Goal: Task Accomplishment & Management: Manage account settings

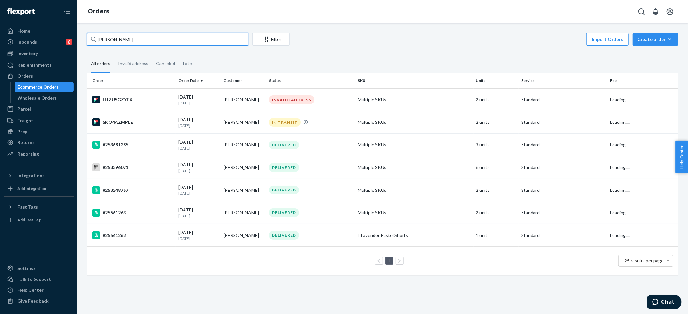
click at [125, 43] on input "[PERSON_NAME]" at bounding box center [167, 39] width 161 height 13
click at [125, 43] on input "Brianna Parker" at bounding box center [167, 39] width 161 height 13
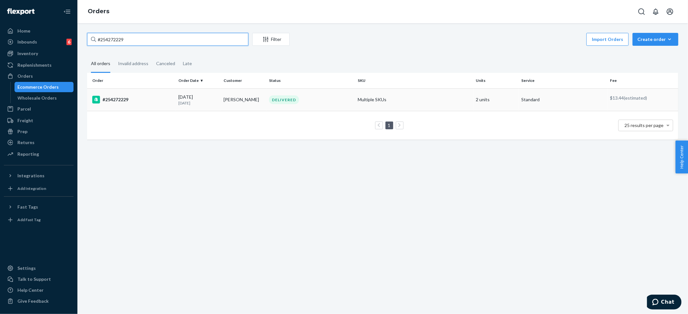
type input "#254272229"
click at [371, 96] on td "Multiple SKUs" at bounding box center [414, 99] width 118 height 23
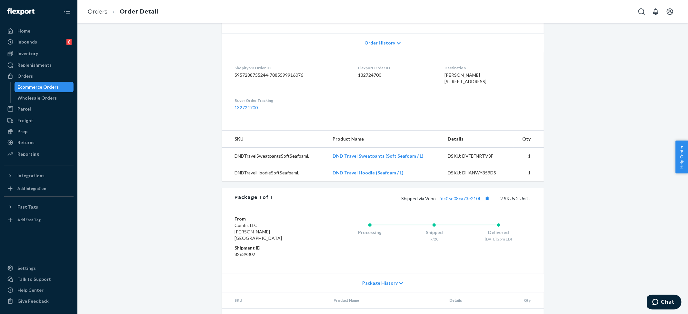
scroll to position [129, 0]
click at [379, 42] on span "Order History" at bounding box center [379, 42] width 31 height 6
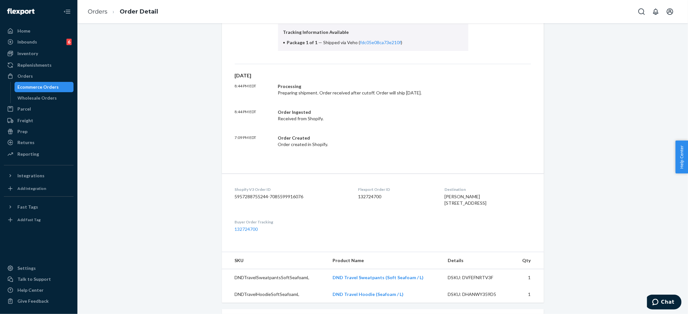
scroll to position [459, 0]
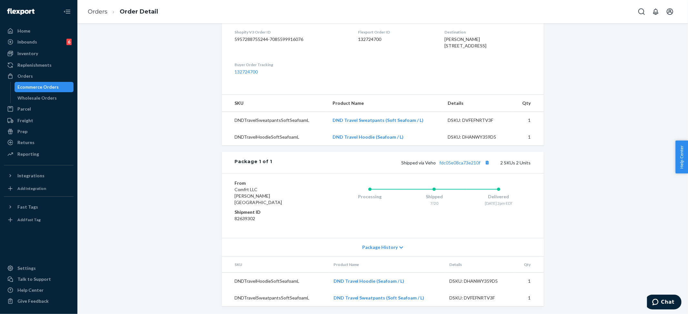
click at [378, 241] on div "Package History" at bounding box center [383, 247] width 322 height 18
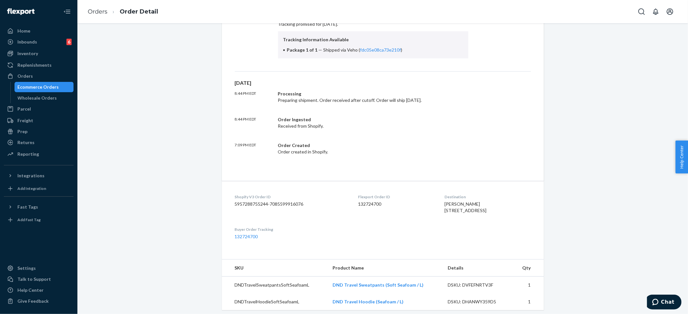
scroll to position [0, 0]
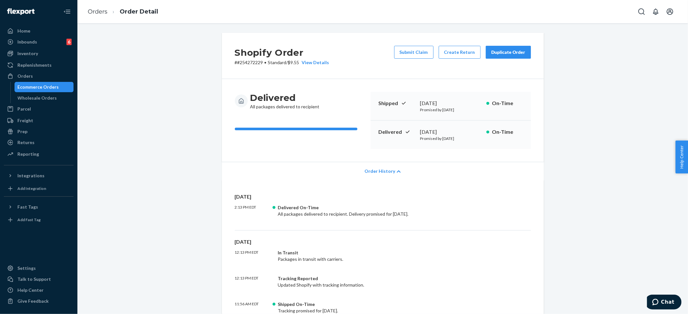
click at [403, 59] on div "Submit Claim Create Return Duplicate Order" at bounding box center [463, 56] width 142 height 20
click at [404, 55] on button "Submit Claim" at bounding box center [413, 52] width 39 height 13
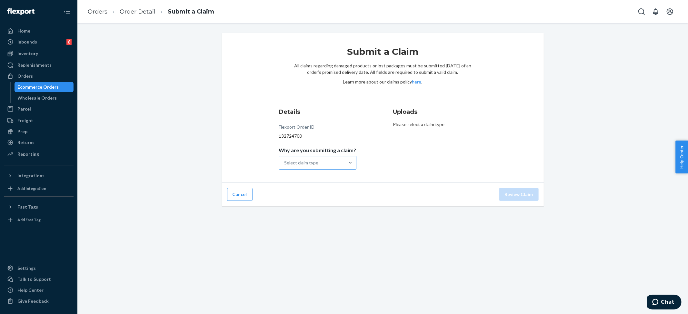
click at [320, 165] on div "Select claim type" at bounding box center [311, 162] width 65 height 13
click at [285, 165] on input "Why are you submitting a claim? Select claim type" at bounding box center [284, 163] width 1 height 6
click at [315, 178] on div "Order delivered but lost" at bounding box center [317, 178] width 75 height 13
click at [285, 166] on input "Why are you submitting a claim? option Order delivered but lost focused, 0 of 4…" at bounding box center [284, 163] width 1 height 6
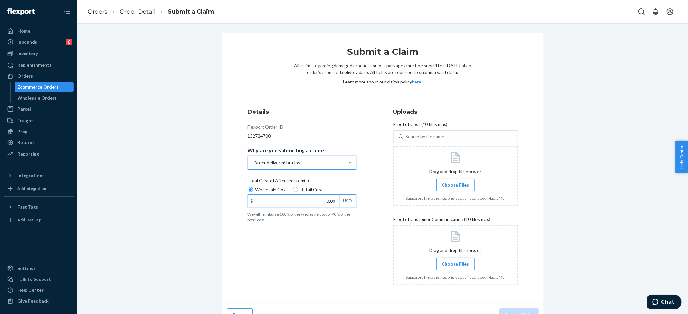
click at [307, 197] on input "0.00" at bounding box center [293, 201] width 91 height 12
type input "24.60"
click at [453, 181] on label "Choose Files" at bounding box center [455, 185] width 38 height 13
click at [455, 182] on input "Choose Files" at bounding box center [455, 185] width 0 height 7
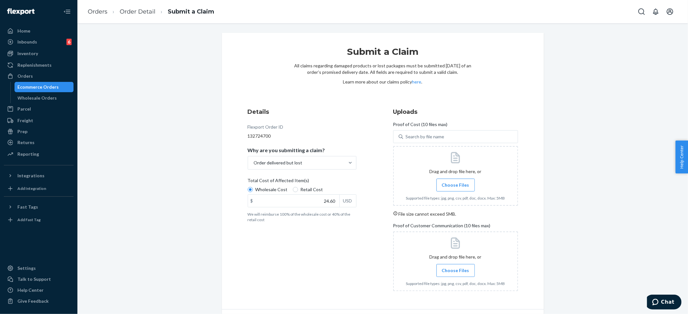
scroll to position [21, 0]
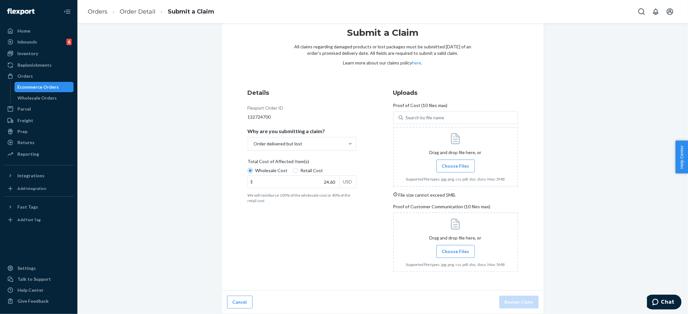
click at [460, 163] on span "Choose Files" at bounding box center [455, 166] width 27 height 6
click at [456, 163] on input "Choose Files" at bounding box center [455, 166] width 0 height 7
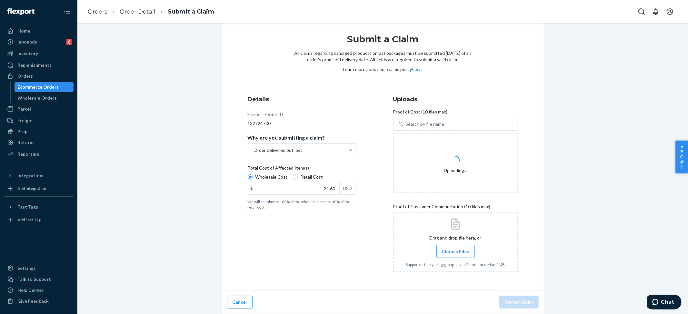
scroll to position [12, 0]
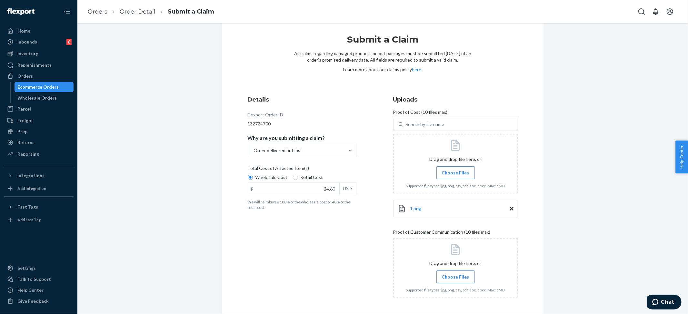
click at [456, 167] on label "Choose Files" at bounding box center [455, 172] width 38 height 13
click at [456, 169] on input "Choose Files" at bounding box center [455, 172] width 0 height 7
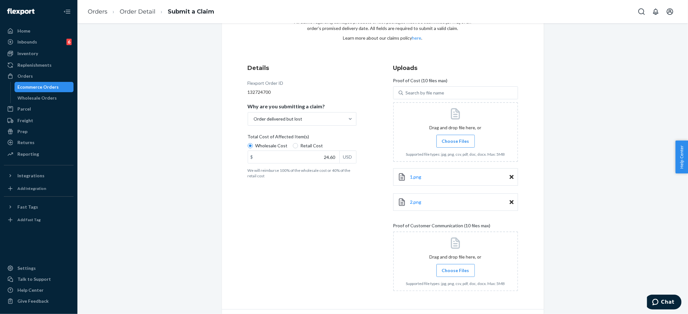
scroll to position [63, 0]
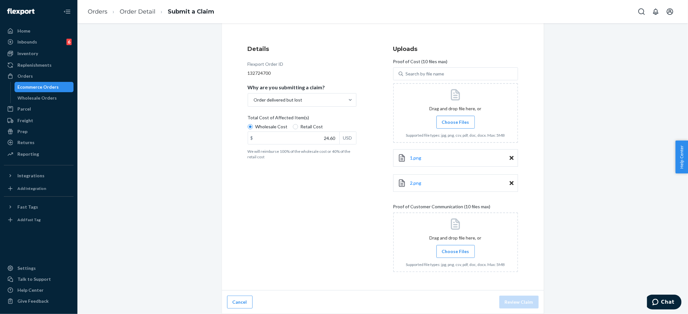
click at [444, 253] on span "Choose Files" at bounding box center [455, 251] width 27 height 6
click at [455, 253] on input "Choose Files" at bounding box center [455, 251] width 0 height 7
click at [451, 247] on label "Choose Files" at bounding box center [455, 251] width 38 height 13
click at [455, 248] on input "Choose Files" at bounding box center [455, 251] width 0 height 7
click at [453, 252] on span "Choose Files" at bounding box center [455, 251] width 27 height 6
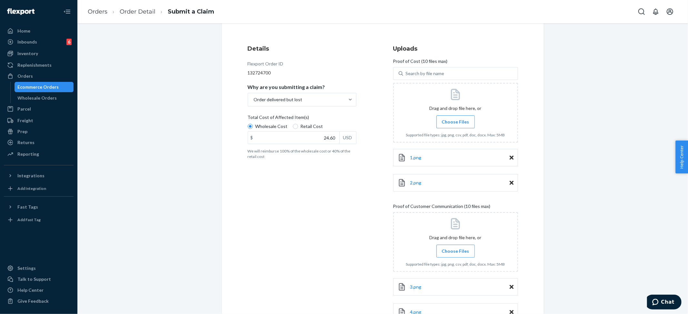
click at [455, 252] on input "Choose Files" at bounding box center [455, 251] width 0 height 7
click at [454, 249] on span "Choose Files" at bounding box center [455, 251] width 27 height 6
click at [455, 249] on input "Choose Files" at bounding box center [455, 251] width 0 height 7
click at [456, 249] on span "Choose Files" at bounding box center [455, 251] width 27 height 6
click at [456, 249] on input "Choose Files" at bounding box center [455, 251] width 0 height 7
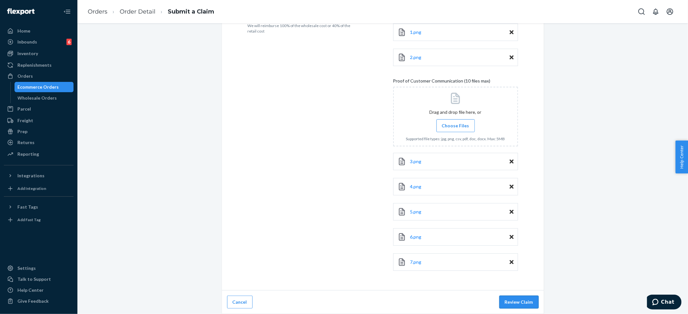
click at [520, 301] on button "Review Claim" at bounding box center [518, 302] width 39 height 13
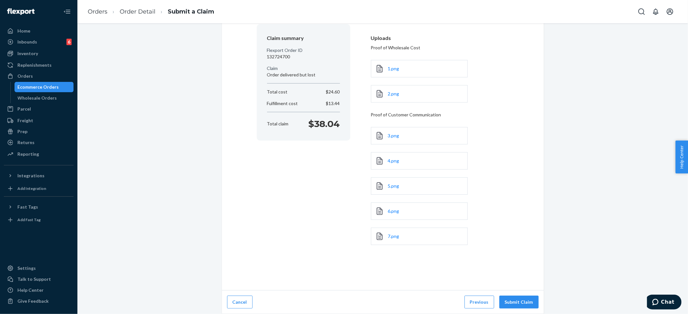
scroll to position [55, 0]
click at [523, 306] on button "Submit Claim" at bounding box center [518, 302] width 39 height 13
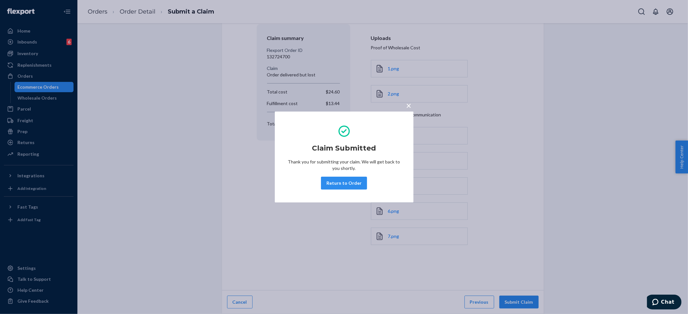
drag, startPoint x: 25, startPoint y: 30, endPoint x: 85, endPoint y: 29, distance: 59.7
click at [25, 30] on div "× Claim Submitted Thank you for submitting your claim. We will get back to you …" at bounding box center [344, 157] width 688 height 314
click at [25, 30] on div "Home" at bounding box center [23, 31] width 13 height 6
click at [32, 29] on div "Home" at bounding box center [39, 30] width 68 height 9
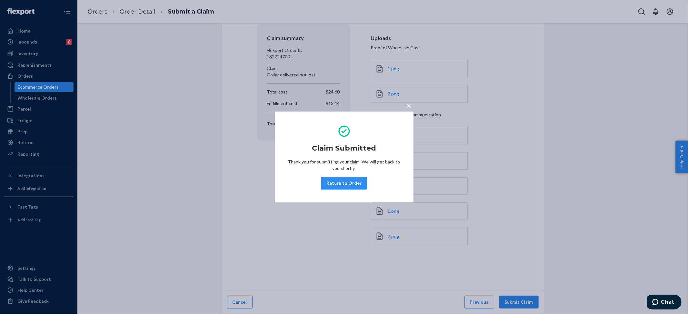
click at [32, 30] on div "Home" at bounding box center [39, 30] width 68 height 9
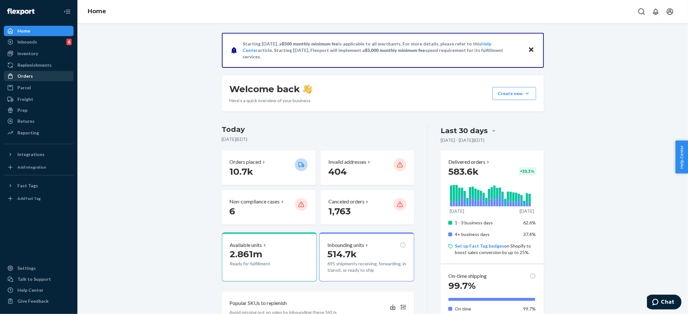
click at [27, 76] on div "Orders" at bounding box center [24, 76] width 15 height 6
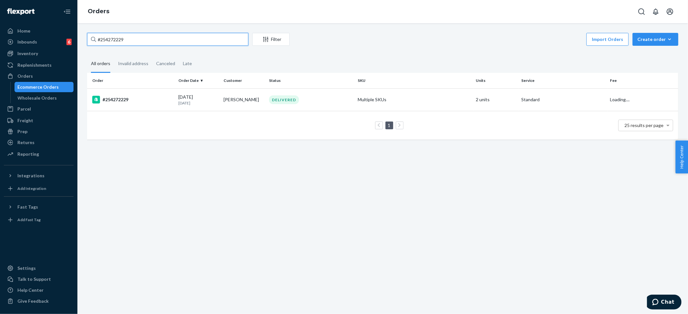
click at [115, 36] on input "#254272229" at bounding box center [167, 39] width 161 height 13
paste input "578264"
type input "#254578264"
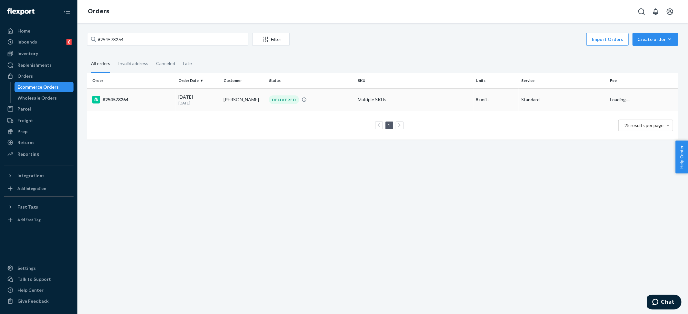
click at [363, 99] on td "Multiple SKUs" at bounding box center [414, 99] width 118 height 23
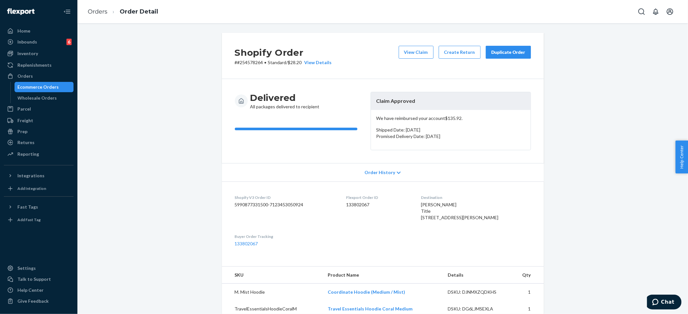
click at [502, 52] on div "Duplicate Order" at bounding box center [508, 52] width 34 height 6
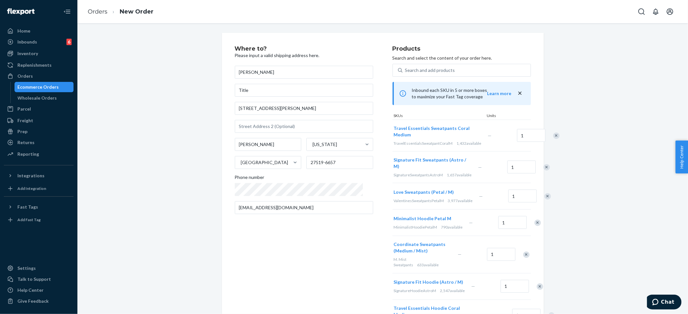
click at [273, 226] on div "Where to? Please input a valid shipping address here. Ayscue Maggie Title 100 F…" at bounding box center [314, 204] width 158 height 317
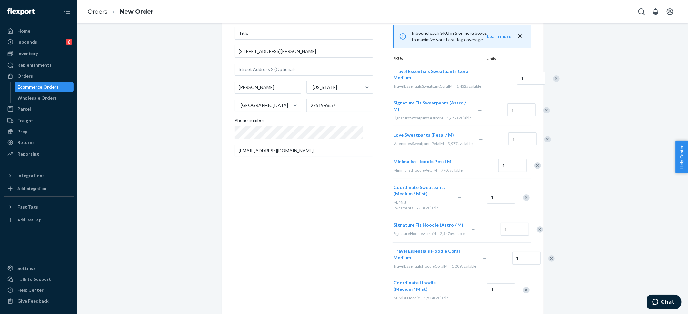
scroll to position [86, 0]
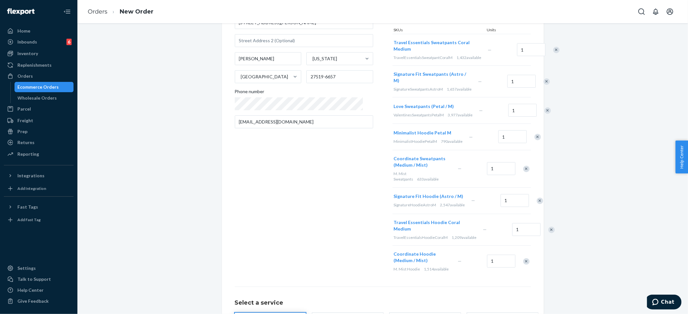
click at [262, 175] on div "Where to? Please input a valid shipping address here. Ayscue Maggie Title 100 F…" at bounding box center [314, 118] width 158 height 317
click at [282, 149] on div "Where to? Please input a valid shipping address here. Ayscue Maggie Title 100 F…" at bounding box center [314, 118] width 158 height 317
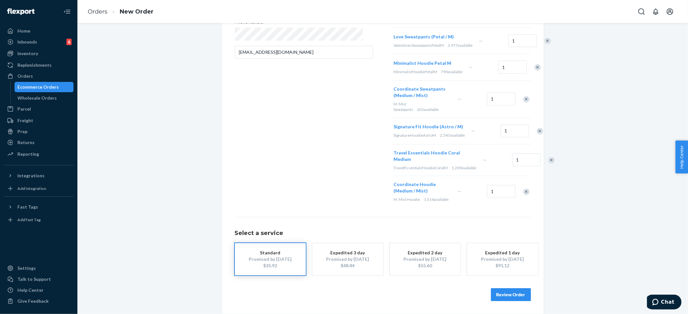
scroll to position [180, 0]
click at [510, 293] on button "Review Order" at bounding box center [511, 294] width 40 height 13
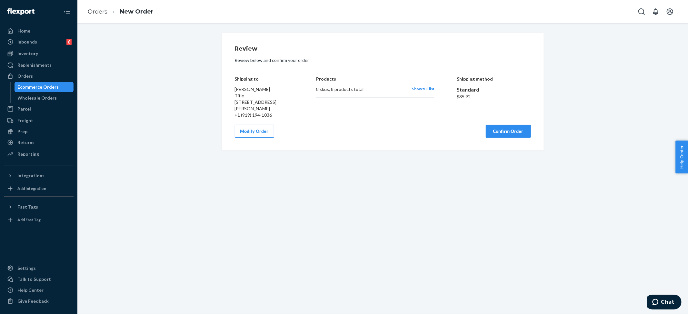
click at [500, 128] on button "Confirm Order" at bounding box center [508, 131] width 45 height 13
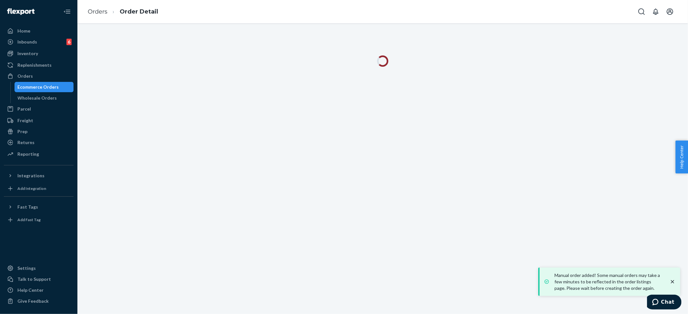
drag, startPoint x: 673, startPoint y: 280, endPoint x: 611, endPoint y: 245, distance: 71.1
click at [673, 280] on icon "close toast" at bounding box center [672, 282] width 6 height 6
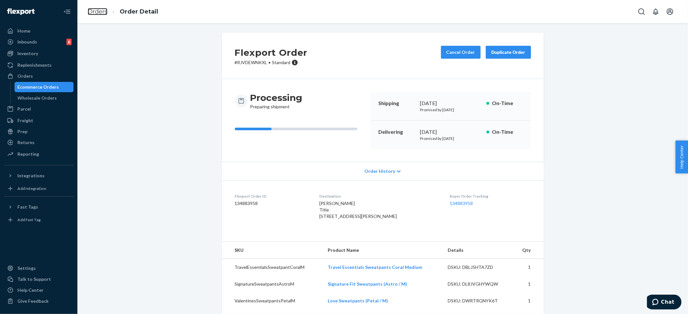
drag, startPoint x: 92, startPoint y: 12, endPoint x: 125, endPoint y: 29, distance: 37.1
click at [92, 12] on link "Orders" at bounding box center [98, 11] width 20 height 7
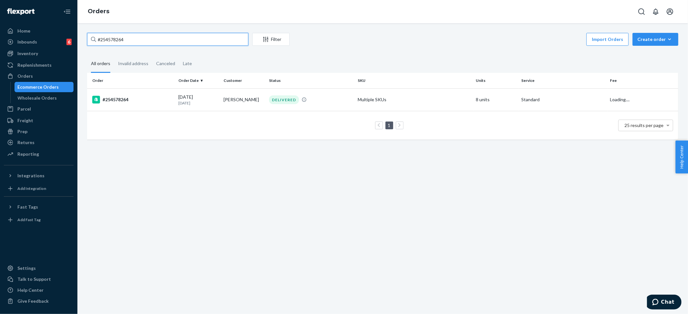
click at [125, 38] on input "#254578264" at bounding box center [167, 39] width 161 height 13
click at [115, 40] on input "#254578264" at bounding box center [167, 39] width 161 height 13
paste input "11451"
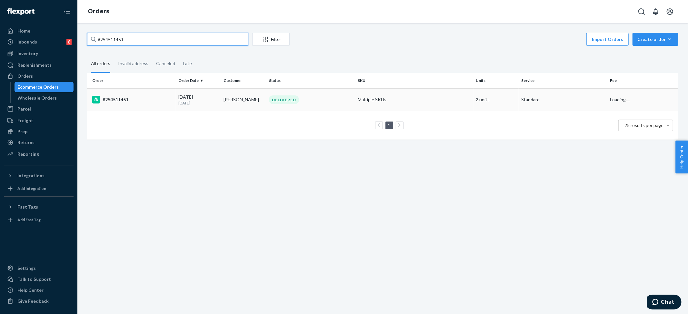
type input "#254511451"
click at [393, 100] on td "Multiple SKUs" at bounding box center [414, 99] width 118 height 23
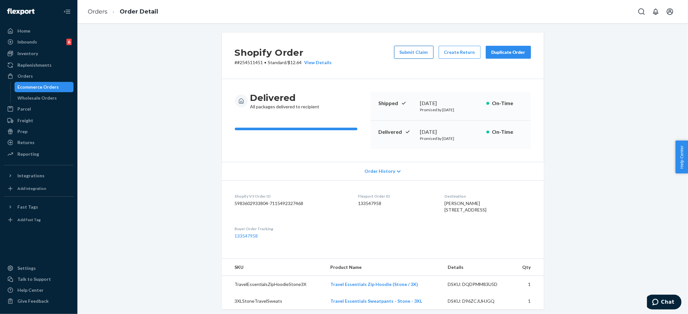
click at [410, 52] on button "Submit Claim" at bounding box center [413, 52] width 39 height 13
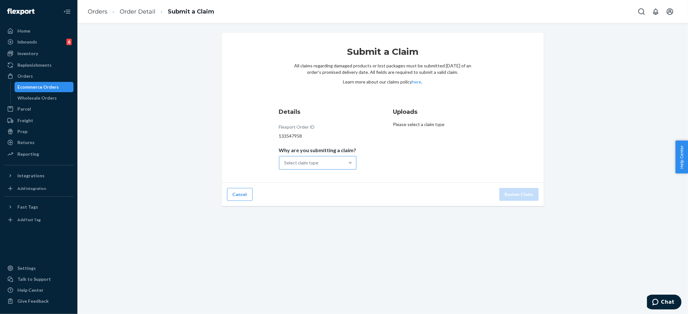
click at [321, 165] on div "Select claim type" at bounding box center [311, 162] width 65 height 13
click at [285, 165] on input "Why are you submitting a claim? Select claim type" at bounding box center [284, 163] width 1 height 6
click at [322, 179] on div "Order delivered but lost" at bounding box center [317, 178] width 75 height 13
click at [285, 166] on input "Why are you submitting a claim? option Order delivered but lost focused, 0 of 4…" at bounding box center [284, 163] width 1 height 6
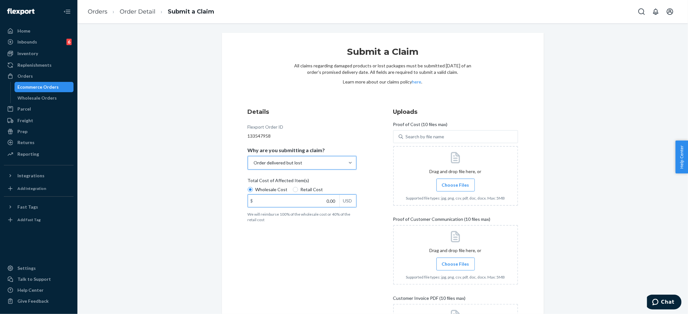
click at [314, 201] on input "0.00" at bounding box center [293, 201] width 91 height 12
type input "92.00"
click at [461, 185] on span "Choose Files" at bounding box center [455, 185] width 27 height 6
click at [456, 185] on input "Choose Files" at bounding box center [455, 185] width 0 height 7
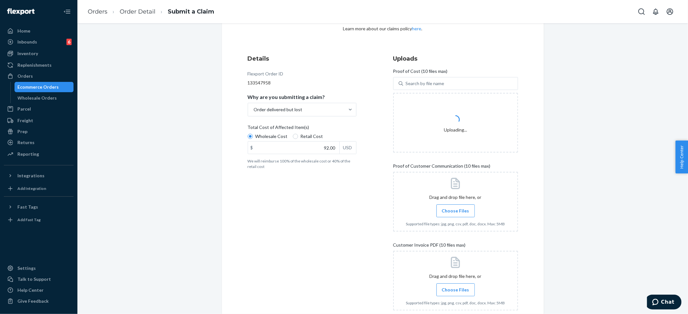
scroll to position [100, 0]
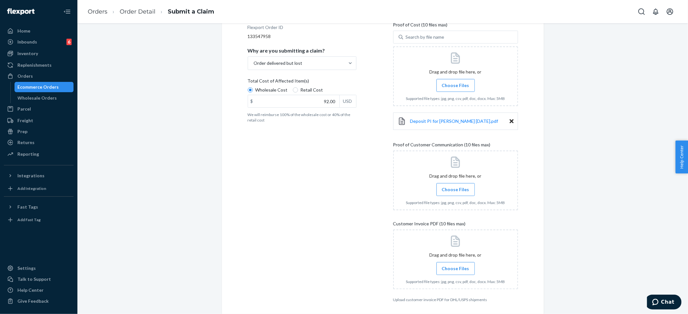
click at [455, 86] on input "Choose Files" at bounding box center [455, 85] width 0 height 7
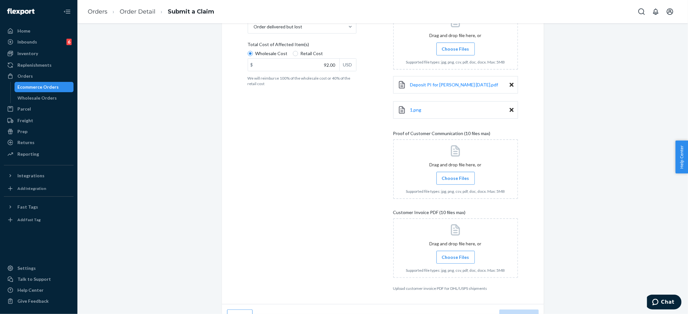
scroll to position [150, 0]
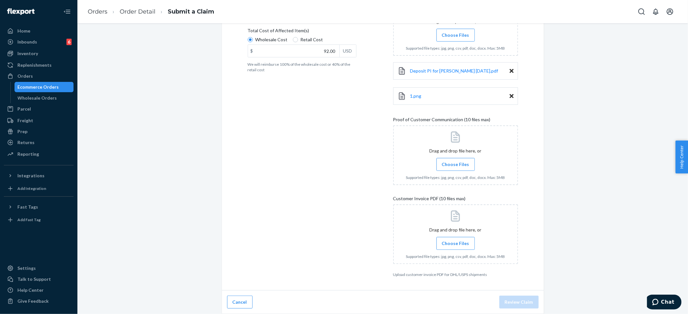
click at [461, 244] on span "Choose Files" at bounding box center [455, 243] width 27 height 6
click at [456, 244] on input "Choose Files" at bounding box center [455, 243] width 0 height 7
click at [452, 163] on span "Choose Files" at bounding box center [455, 164] width 27 height 6
click at [455, 163] on input "Choose Files" at bounding box center [455, 164] width 0 height 7
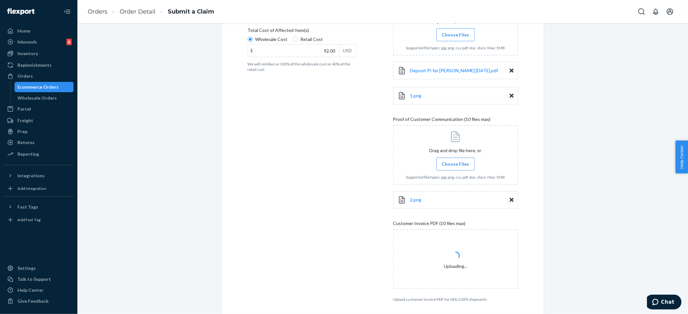
click at [452, 160] on label "Choose Files" at bounding box center [455, 164] width 38 height 13
click at [455, 161] on input "Choose Files" at bounding box center [455, 164] width 0 height 7
click at [452, 165] on span "Choose Files" at bounding box center [455, 164] width 27 height 6
click at [455, 165] on input "Choose Files" at bounding box center [455, 164] width 0 height 7
click at [452, 163] on span "Choose Files" at bounding box center [455, 164] width 27 height 6
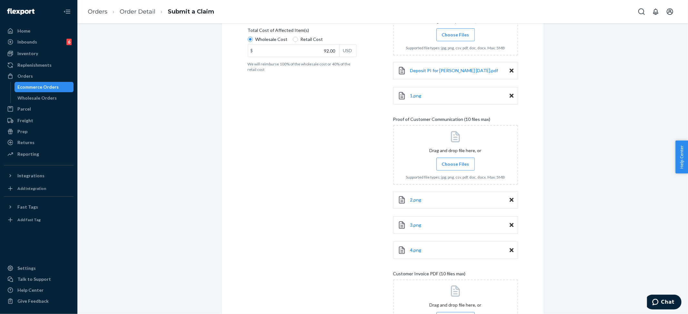
click at [455, 163] on input "Choose Files" at bounding box center [455, 164] width 0 height 7
click at [453, 159] on label "Choose Files" at bounding box center [455, 164] width 38 height 13
click at [455, 161] on input "Choose Files" at bounding box center [455, 164] width 0 height 7
click at [454, 162] on span "Choose Files" at bounding box center [455, 164] width 27 height 6
click at [455, 162] on input "Choose Files" at bounding box center [455, 164] width 0 height 7
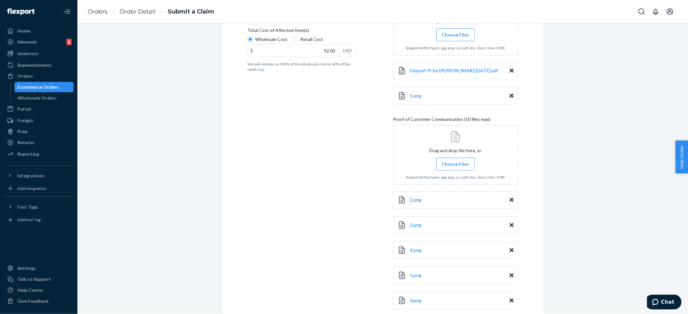
click at [451, 162] on span "Choose Files" at bounding box center [455, 164] width 27 height 6
click at [455, 162] on input "Choose Files" at bounding box center [455, 164] width 0 height 7
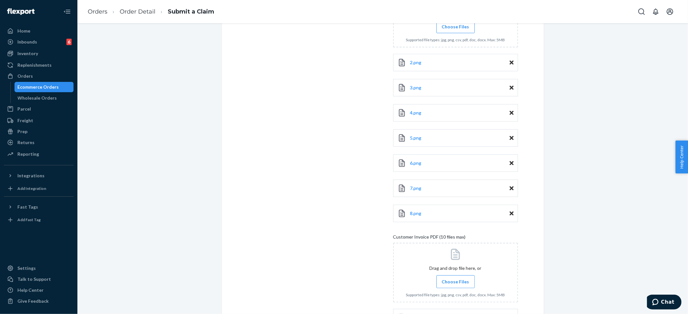
scroll to position [354, 0]
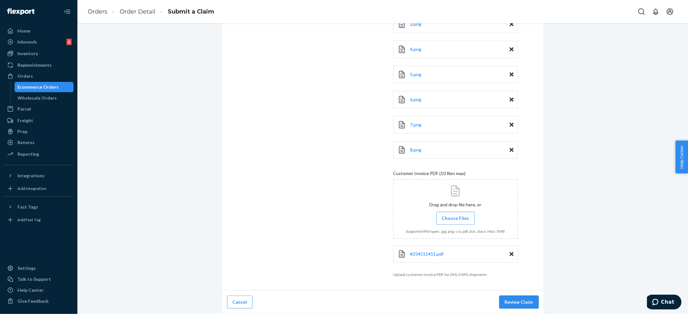
click at [518, 296] on button "Review Claim" at bounding box center [518, 302] width 39 height 13
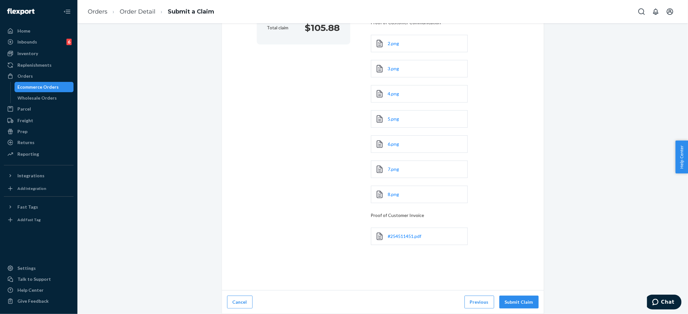
scroll to position [148, 0]
click at [521, 302] on button "Submit Claim" at bounding box center [518, 303] width 39 height 13
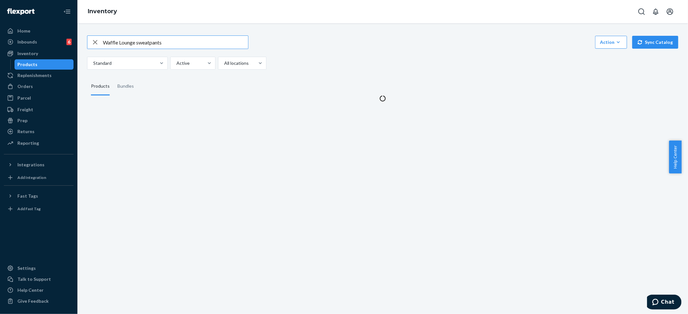
click at [130, 40] on input "Waffle Lounge sweatpants" at bounding box center [175, 42] width 145 height 13
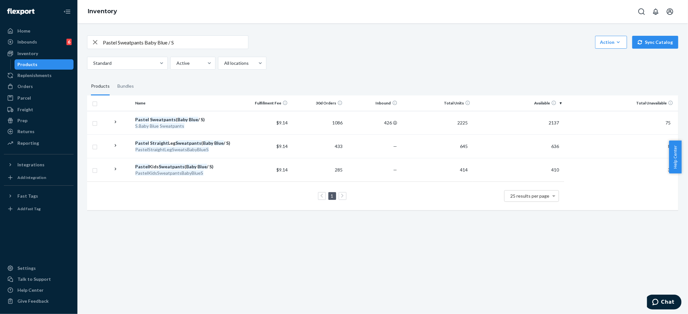
click at [130, 41] on input "Pastel Sweatpants Baby Blue / S" at bounding box center [175, 42] width 145 height 13
paste input "Zip Hoodie"
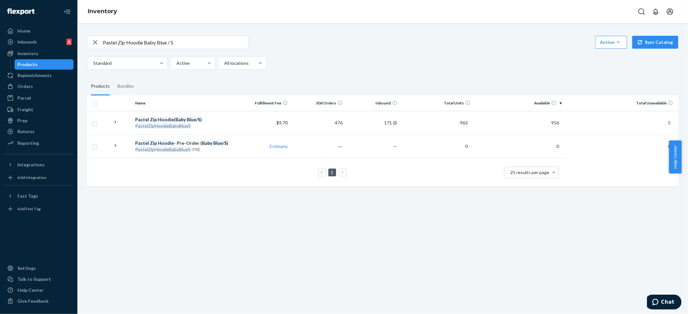
click at [155, 44] on input "Pastel Zip Hoodie Baby Blue / S" at bounding box center [175, 42] width 145 height 13
paste input "Sweatpants Canary"
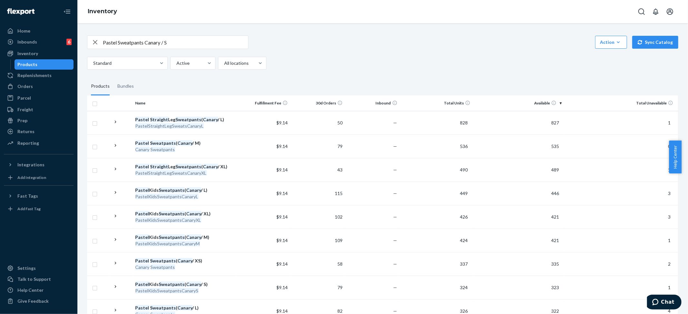
click at [166, 45] on input "Pastel Sweatpants Canary / S" at bounding box center [175, 42] width 145 height 13
paste input "Zip Hoodie"
click at [190, 41] on input "Pastel Zip Hoodie Canary / S" at bounding box center [175, 42] width 145 height 13
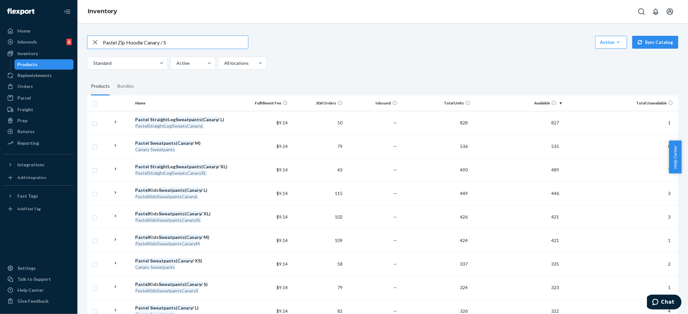
type input "Pastel Zip Hoodie Canary / S"
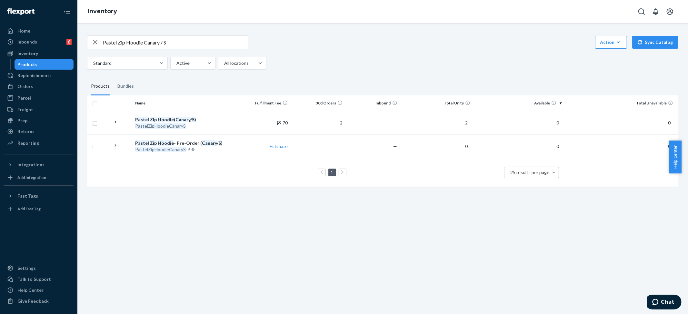
click at [406, 250] on div "Pastel Zip Hoodie Canary / S Action Create product Create bundle Bulk create pr…" at bounding box center [382, 168] width 611 height 291
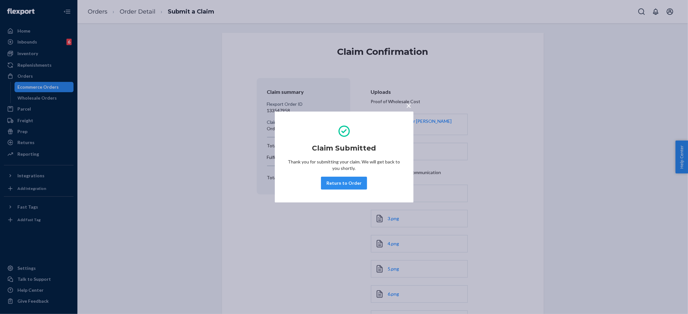
drag, startPoint x: 0, startPoint y: 0, endPoint x: 410, endPoint y: 106, distance: 423.7
click at [410, 106] on span "×" at bounding box center [408, 105] width 5 height 11
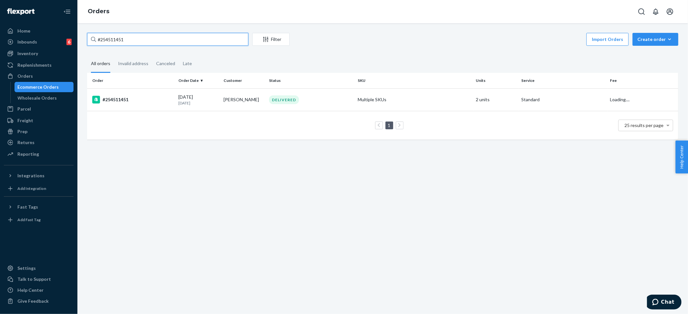
click at [115, 35] on input "#254511451" at bounding box center [167, 39] width 161 height 13
paste input "730977"
type input "#254730977"
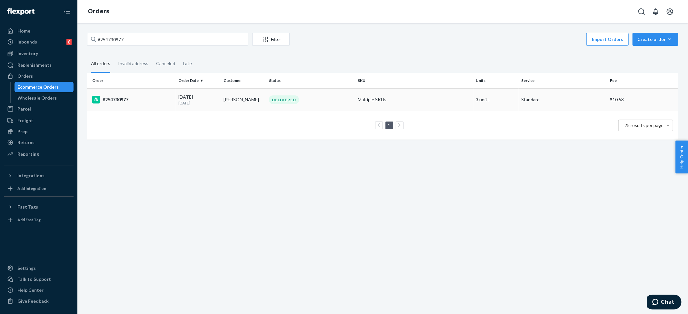
click at [382, 102] on td "Multiple SKUs" at bounding box center [414, 99] width 118 height 23
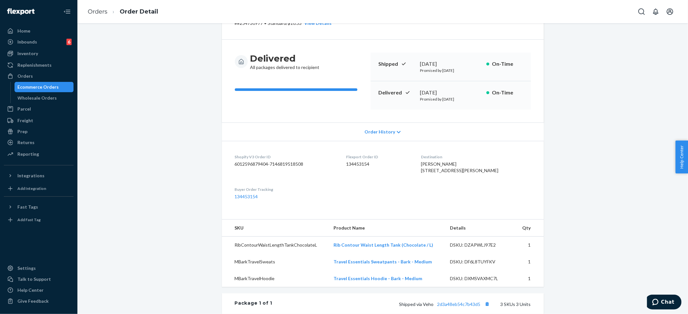
scroll to position [86, 0]
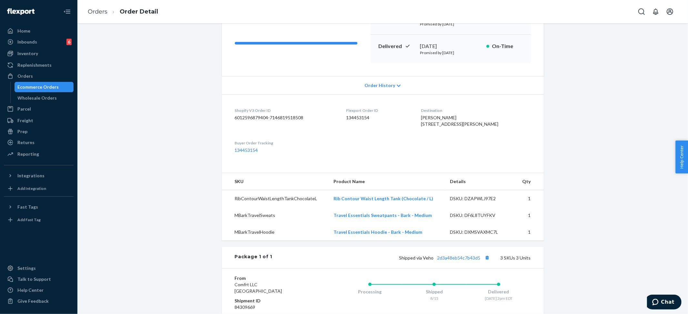
click at [380, 83] on span "Order History" at bounding box center [379, 85] width 31 height 6
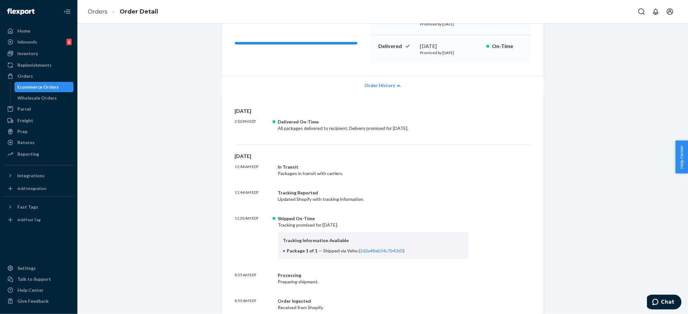
click at [380, 83] on span "Order History" at bounding box center [379, 85] width 31 height 6
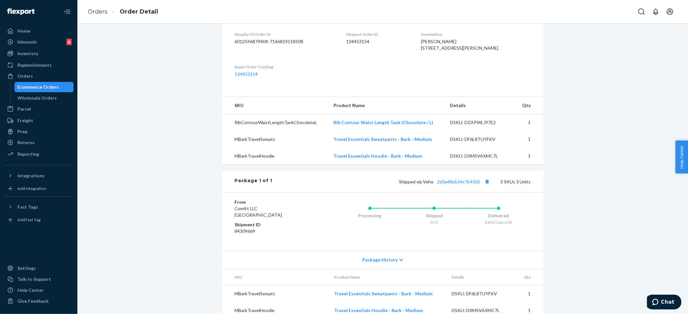
scroll to position [205, 0]
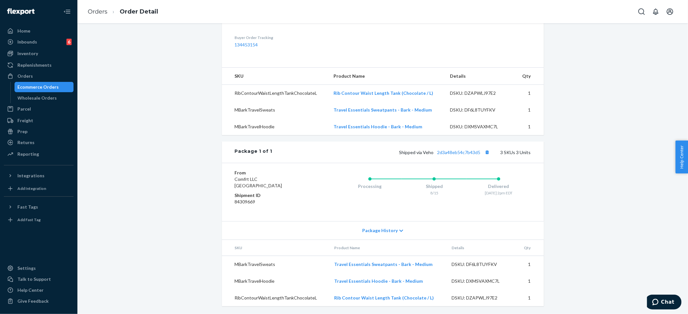
click at [392, 233] on span "Package History" at bounding box center [379, 230] width 35 height 6
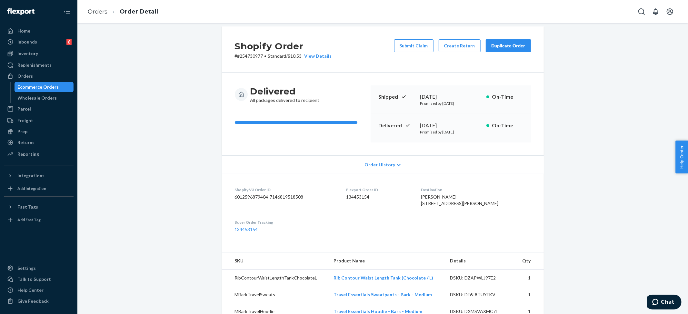
scroll to position [0, 0]
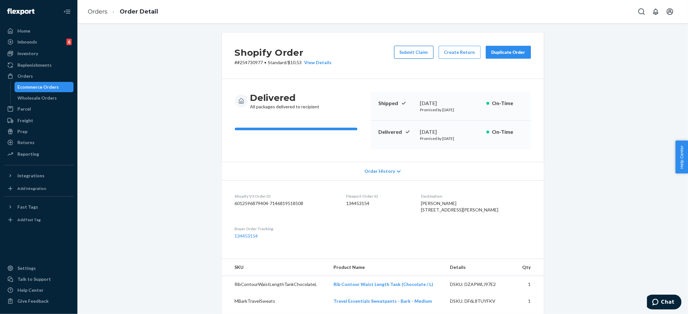
click at [413, 54] on button "Submit Claim" at bounding box center [413, 52] width 39 height 13
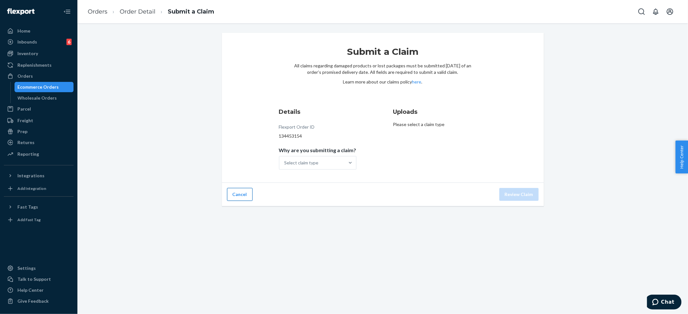
click at [236, 196] on button "Cancel" at bounding box center [239, 194] width 25 height 13
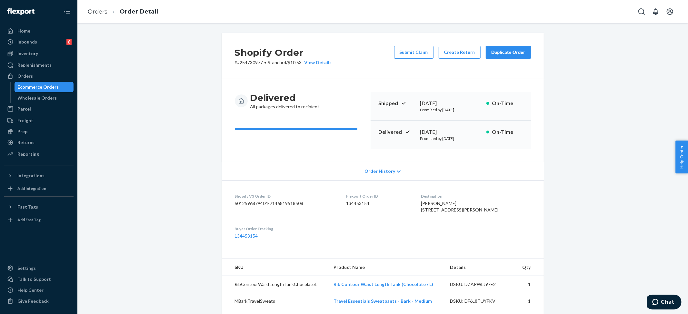
click at [83, 7] on div "Orders Order Detail" at bounding box center [382, 11] width 611 height 23
click at [92, 10] on link "Orders" at bounding box center [98, 11] width 20 height 7
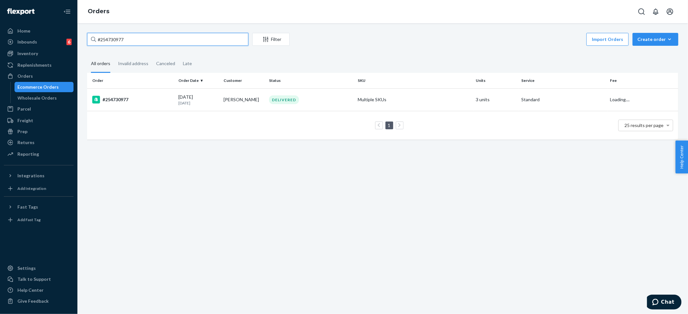
click at [134, 43] on input "#254730977" at bounding box center [167, 39] width 161 height 13
click at [106, 35] on input "#254730977" at bounding box center [167, 39] width 161 height 13
click at [138, 40] on input "#254730977" at bounding box center [167, 39] width 161 height 13
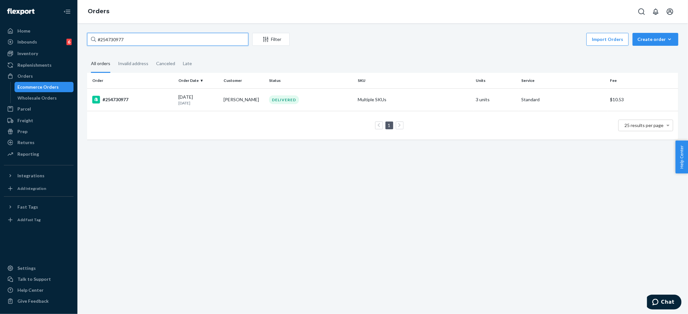
click at [138, 40] on input "#254730977" at bounding box center [167, 39] width 161 height 13
paste input "637914"
type input "#254637914"
click at [294, 101] on div "DELIVERED" at bounding box center [284, 99] width 30 height 9
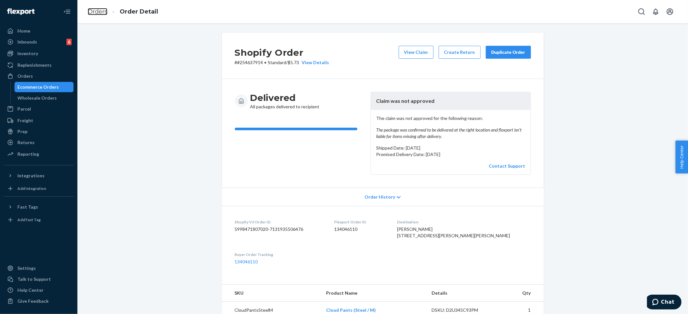
click at [100, 12] on link "Orders" at bounding box center [98, 11] width 20 height 7
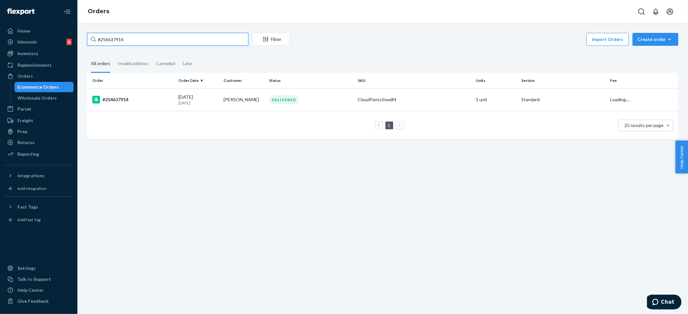
click at [121, 41] on input "#254637914" at bounding box center [167, 39] width 161 height 13
paste input "Brianna Parker"
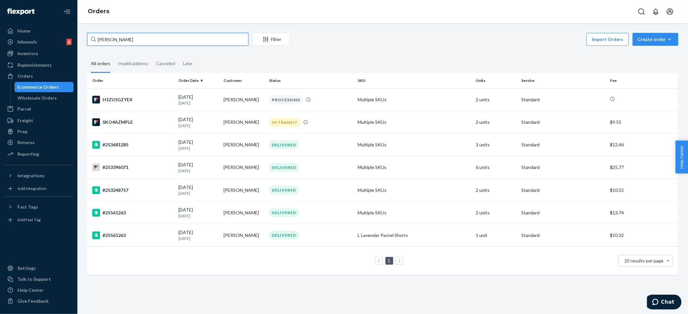
click at [143, 42] on input "Brianna Parker" at bounding box center [167, 39] width 161 height 13
paste input "arbara Gaines"
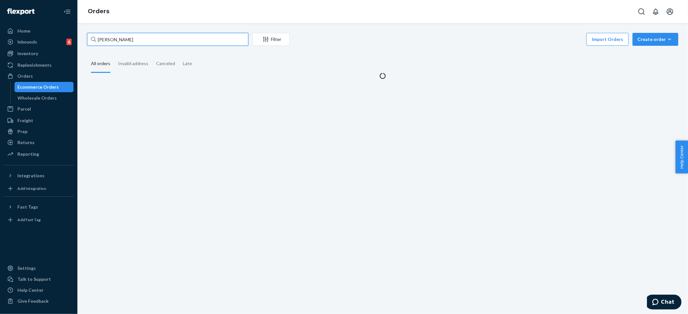
drag, startPoint x: 112, startPoint y: 39, endPoint x: 96, endPoint y: 39, distance: 16.5
click at [97, 39] on input "Barbara Gaines" at bounding box center [167, 39] width 161 height 13
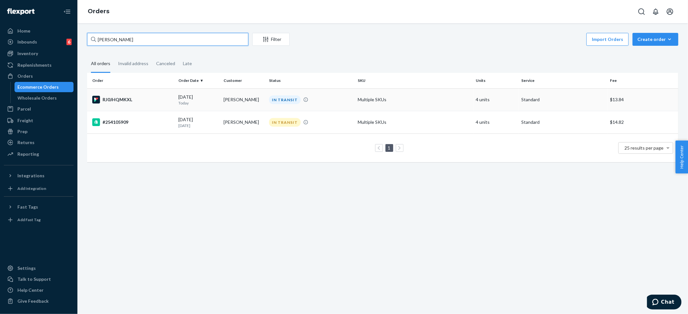
type input "Gigi Gaines"
click at [285, 105] on td "IN TRANSIT" at bounding box center [310, 99] width 89 height 23
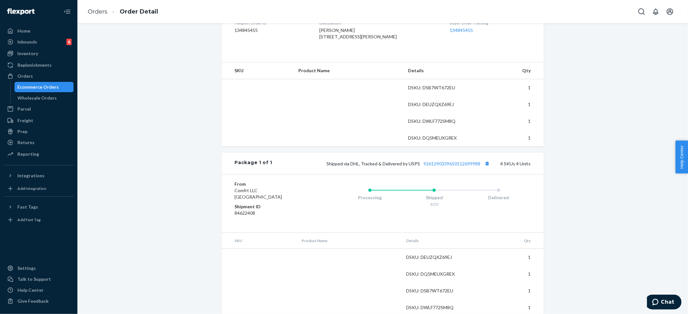
scroll to position [196, 0]
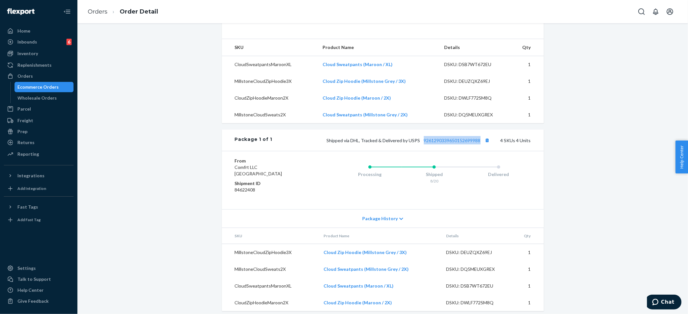
drag, startPoint x: 419, startPoint y: 154, endPoint x: 501, endPoint y: 123, distance: 87.9
click at [480, 145] on div "Shipped via DHL, Tracked & Delivered by USPS 9261290339650152699988 4 SKUs 4 Un…" at bounding box center [401, 140] width 258 height 8
copy link "9261290339650152699988"
click at [100, 15] on link "Orders" at bounding box center [98, 11] width 20 height 7
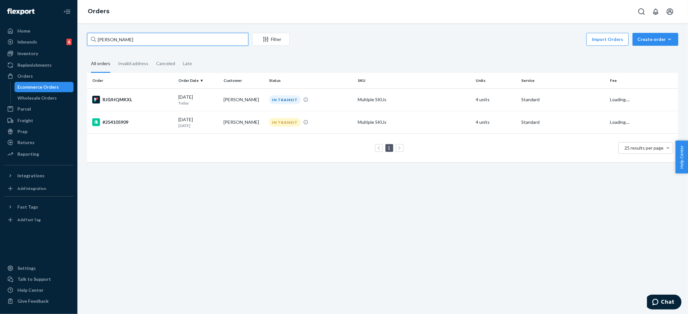
click at [122, 37] on input "Gigi Gaines" at bounding box center [167, 39] width 161 height 13
paste input "Sophie Waldman"
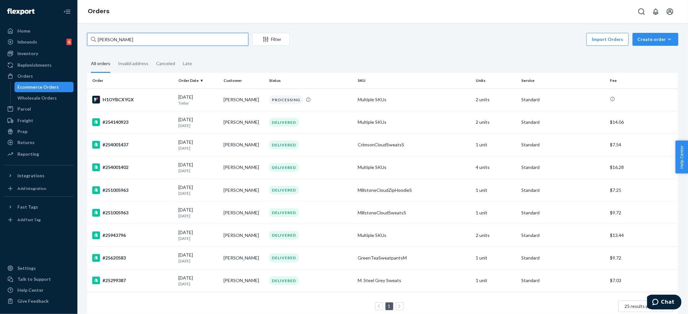
click at [110, 37] on input "Sophie Waldman" at bounding box center [167, 39] width 161 height 13
paste input "#254442651"
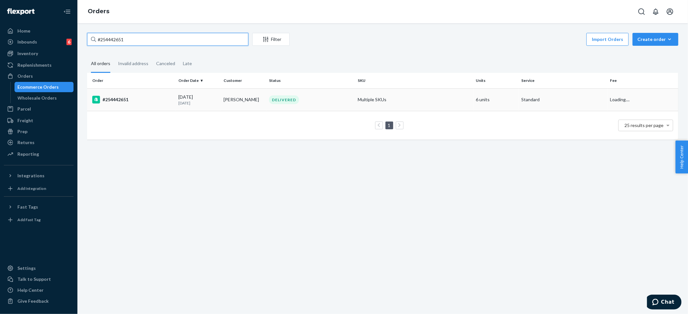
type input "#254442651"
click at [355, 99] on td "Multiple SKUs" at bounding box center [414, 99] width 118 height 23
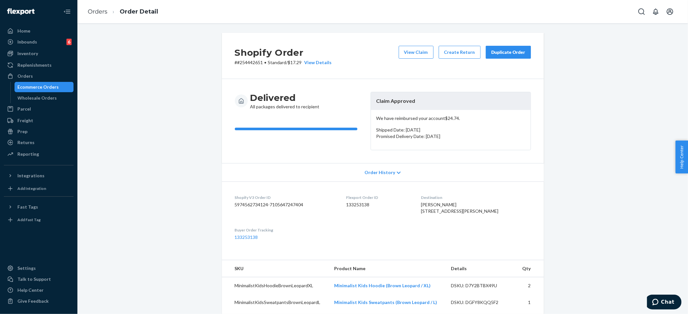
click at [504, 51] on div "Duplicate Order" at bounding box center [508, 52] width 34 height 6
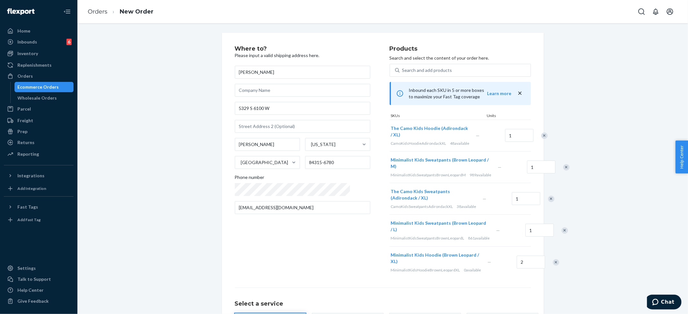
click at [541, 135] on div "Remove Item" at bounding box center [544, 136] width 6 height 6
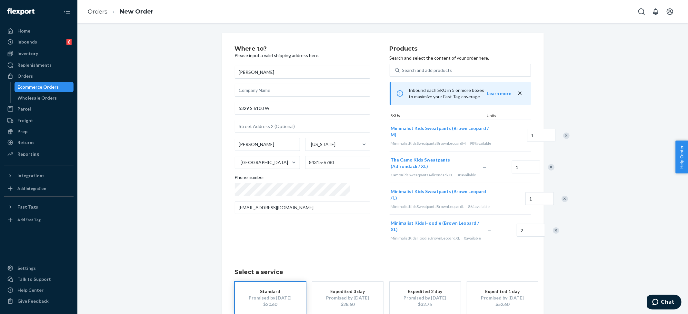
click at [563, 137] on div "Remove Item" at bounding box center [566, 136] width 6 height 6
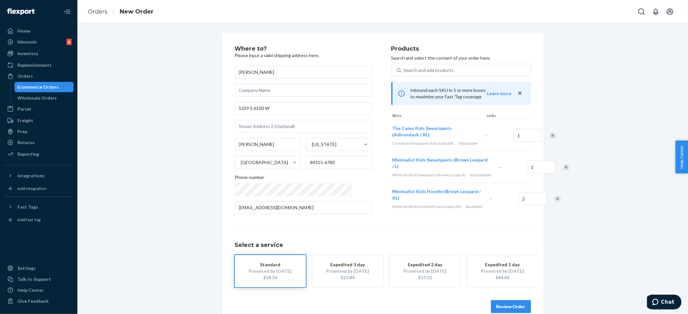
click at [563, 171] on div "Remove Item" at bounding box center [566, 167] width 6 height 6
click at [556, 171] on div "Remove Item" at bounding box center [559, 167] width 6 height 6
click at [501, 303] on button "Review Order" at bounding box center [511, 306] width 40 height 13
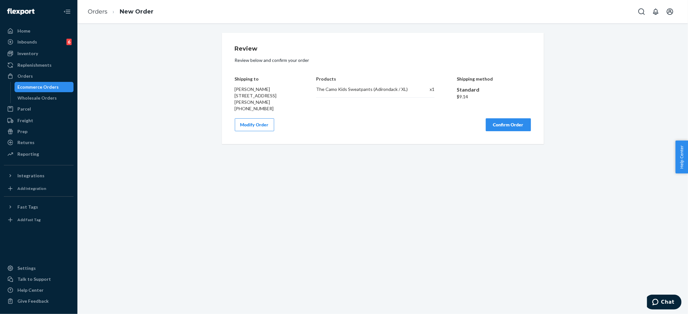
drag, startPoint x: 350, startPoint y: 95, endPoint x: 353, endPoint y: 91, distance: 4.4
click at [350, 95] on div "The Camo Kids Sweatpants (Adirondack / XL) x 1" at bounding box center [375, 92] width 118 height 12
click at [353, 91] on div "The Camo Kids Sweatpants (Adirondack / XL)" at bounding box center [362, 89] width 93 height 6
click at [354, 91] on div "The Camo Kids Sweatpants (Adirondack / XL)" at bounding box center [362, 89] width 93 height 6
drag, startPoint x: 354, startPoint y: 91, endPoint x: 358, endPoint y: 89, distance: 4.5
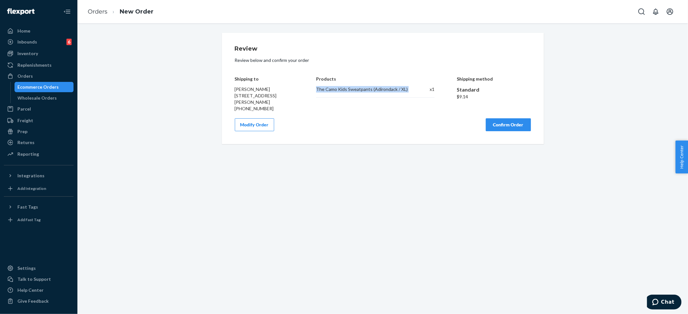
click at [354, 91] on div "The Camo Kids Sweatpants (Adirondack / XL)" at bounding box center [362, 89] width 93 height 6
copy div "The Camo Kids Sweatpants (Adirondack / XL)"
click at [515, 119] on button "Confirm Order" at bounding box center [508, 124] width 45 height 13
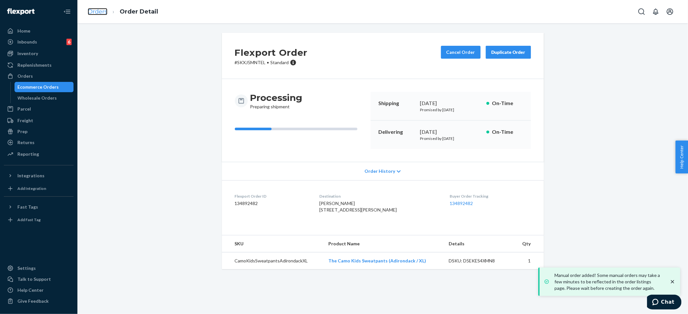
click at [101, 9] on link "Orders" at bounding box center [98, 11] width 20 height 7
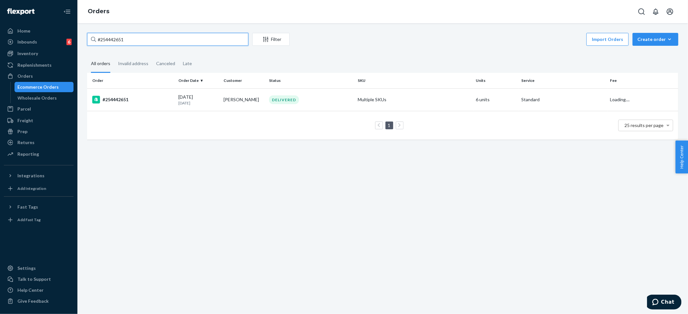
click at [119, 39] on input "#254442651" at bounding box center [167, 39] width 161 height 13
paste input "567537"
type input "#254567537"
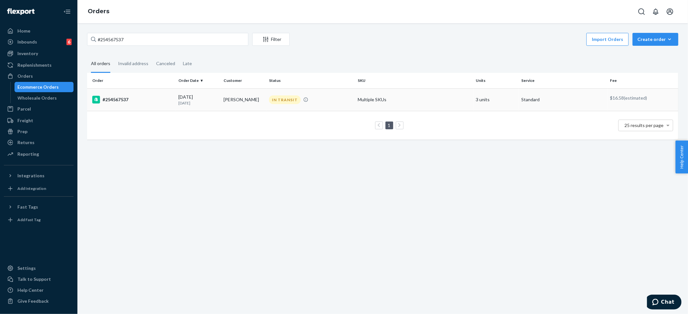
click at [359, 101] on td "Multiple SKUs" at bounding box center [414, 99] width 118 height 23
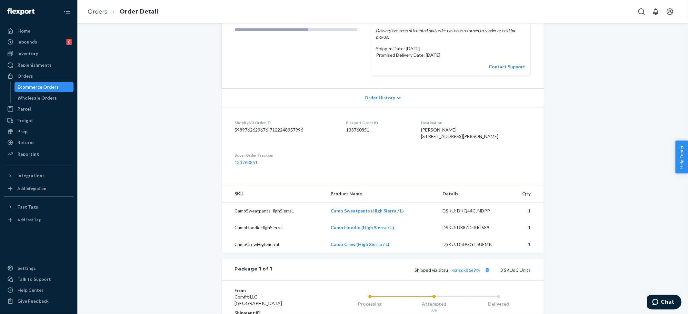
scroll to position [129, 0]
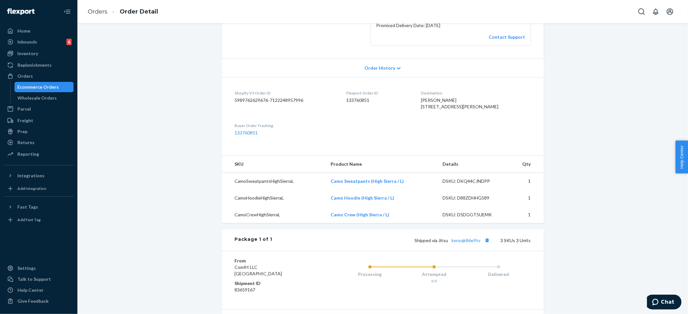
drag, startPoint x: 436, startPoint y: 105, endPoint x: 472, endPoint y: 114, distance: 36.6
click at [472, 114] on dl "Shopify V3 Order ID 5989762629676-7122248957996 Flexport Order ID 133760851 Des…" at bounding box center [383, 113] width 322 height 72
copy span "9224 E Medina Ave Mesa, AZ 85209"
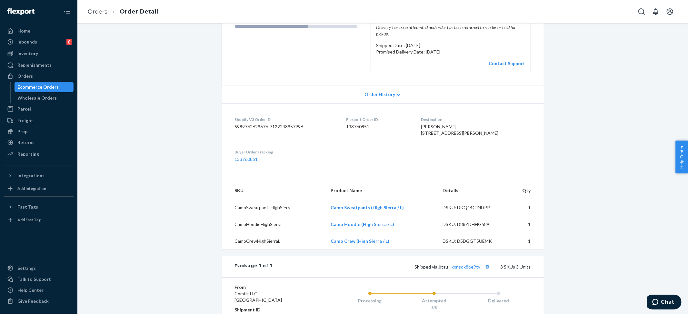
scroll to position [102, 0]
click at [94, 14] on link "Orders" at bounding box center [98, 11] width 20 height 7
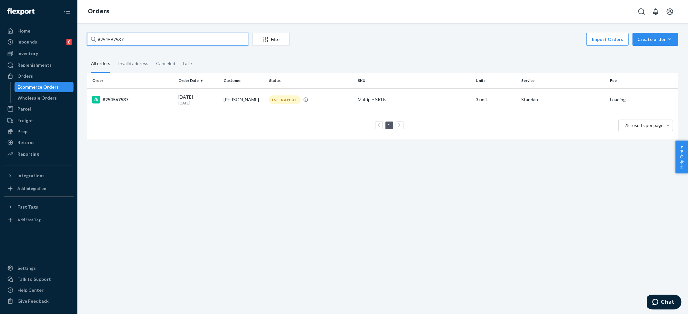
click at [117, 44] on input "#254567537" at bounding box center [167, 39] width 161 height 13
paste input "39751"
type input "#254539751"
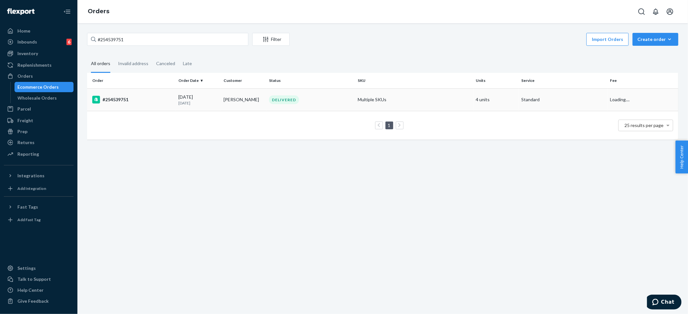
click at [419, 95] on td "Multiple SKUs" at bounding box center [414, 99] width 118 height 23
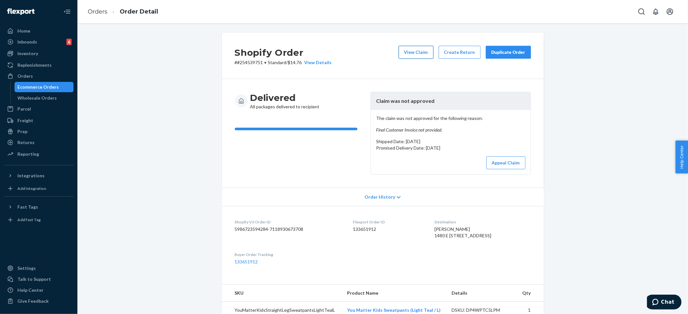
click at [415, 52] on button "View Claim" at bounding box center [416, 52] width 35 height 13
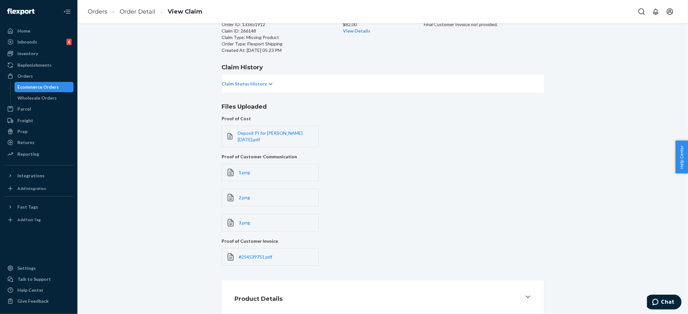
scroll to position [55, 0]
click at [273, 254] on span "#254539751.pdf" at bounding box center [256, 256] width 34 height 5
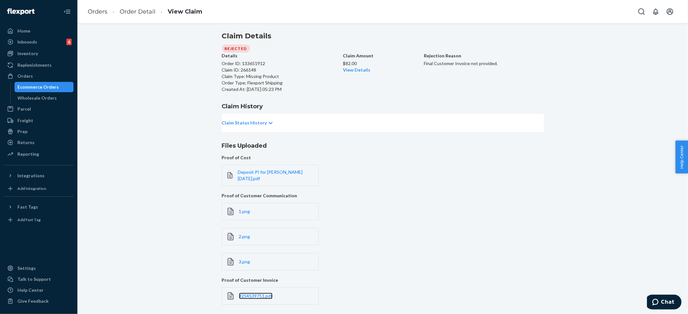
scroll to position [0, 0]
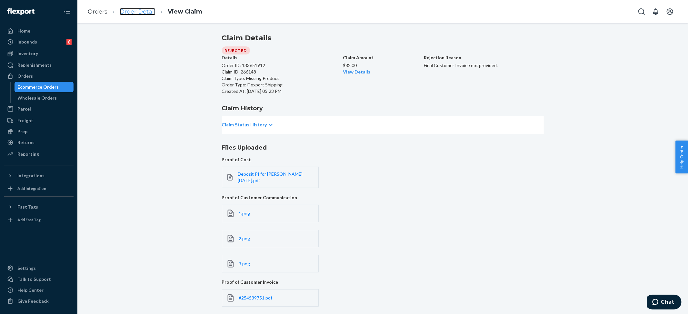
click at [146, 9] on link "Order Detail" at bounding box center [138, 11] width 36 height 7
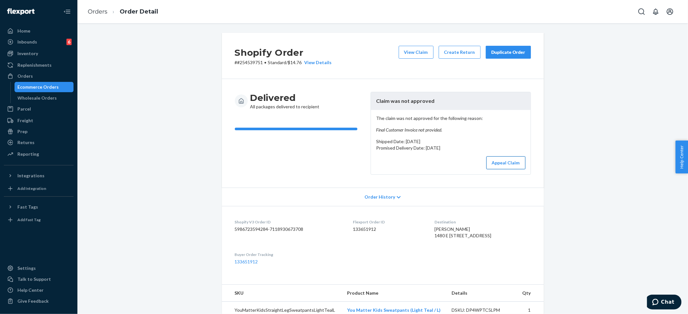
click at [513, 164] on button "Appeal Claim" at bounding box center [505, 162] width 39 height 13
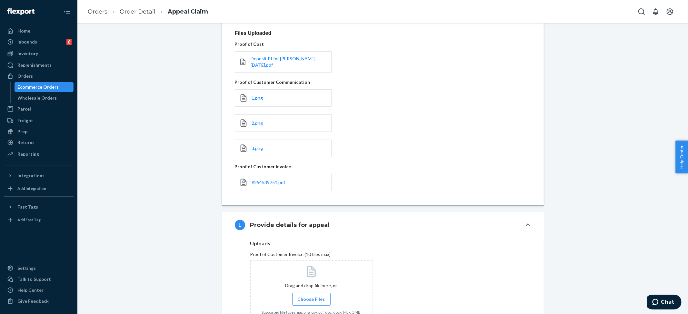
scroll to position [111, 0]
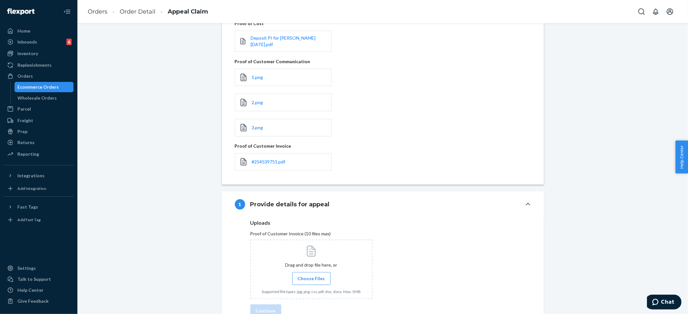
click at [301, 275] on span "Choose Files" at bounding box center [311, 278] width 27 height 6
click at [311, 275] on input "Choose Files" at bounding box center [311, 278] width 0 height 7
click at [292, 312] on span "#254539751.pdf" at bounding box center [284, 314] width 34 height 5
click at [364, 312] on icon at bounding box center [366, 315] width 4 height 6
click at [312, 275] on span "Choose Files" at bounding box center [311, 278] width 27 height 6
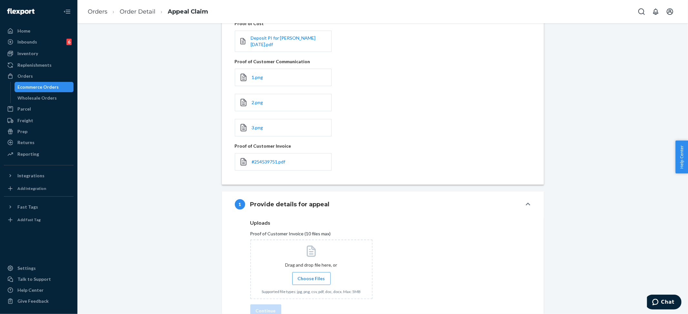
click at [312, 275] on input "Choose Files" at bounding box center [311, 278] width 0 height 7
click at [275, 312] on span "#254539751.pdf" at bounding box center [284, 314] width 34 height 5
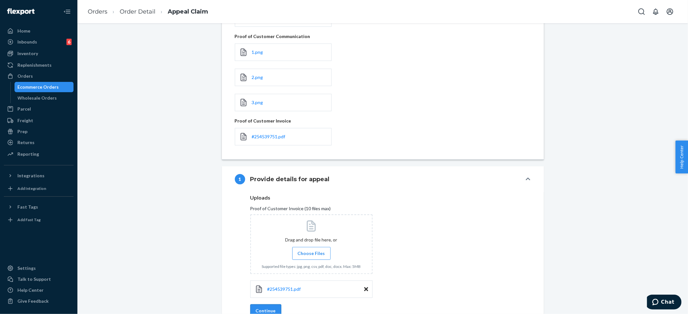
click at [262, 304] on button "Continue" at bounding box center [265, 310] width 31 height 13
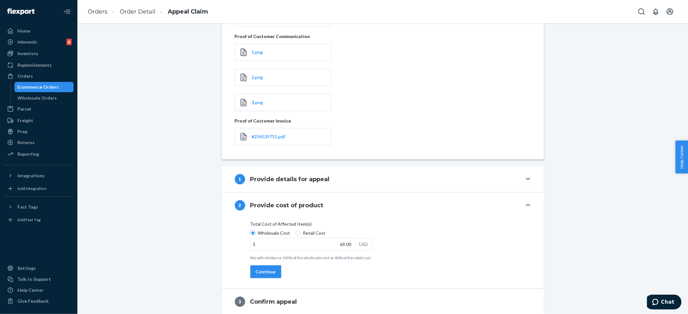
scroll to position [70, 0]
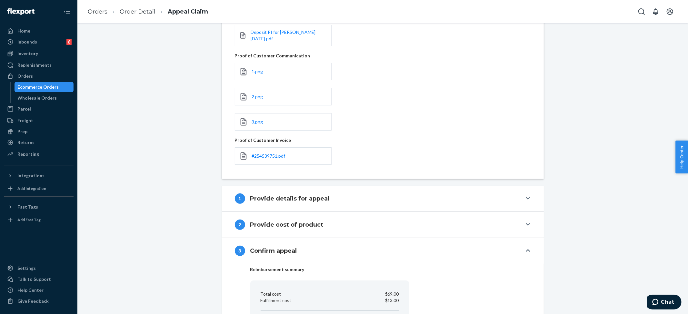
scroll to position [117, 0]
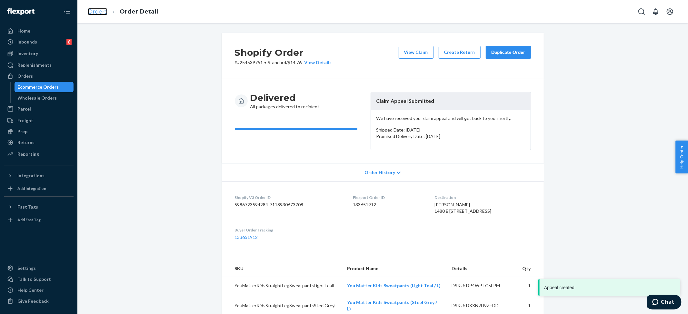
click at [93, 10] on link "Orders" at bounding box center [98, 11] width 20 height 7
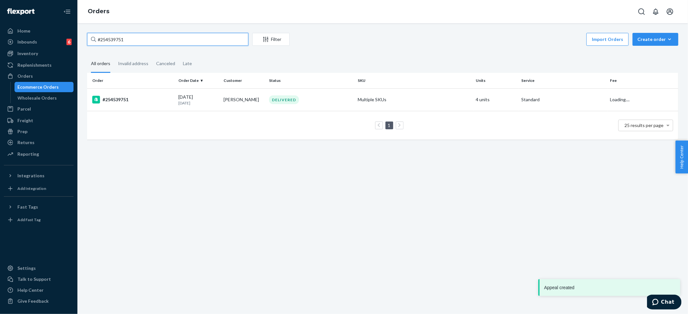
click at [114, 42] on input "#254539751" at bounding box center [167, 39] width 161 height 13
paste input "254495724"
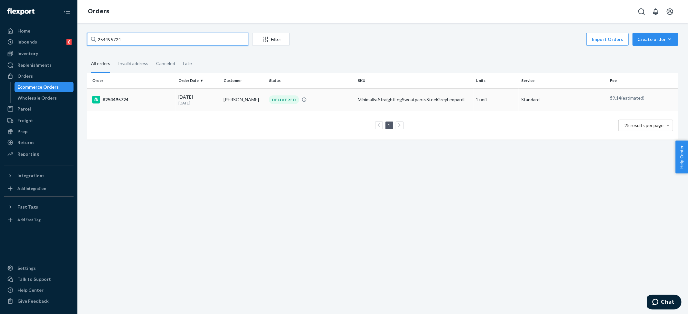
type input "254495724"
click at [399, 95] on td "MinimalistStraightLegSweatpantsSteelGreyLeopardL" at bounding box center [414, 99] width 118 height 23
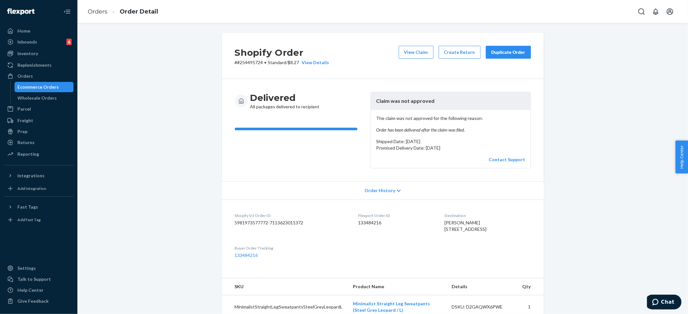
click at [415, 130] on em "Order has been delivered after the claim was filed." at bounding box center [450, 130] width 149 height 6
click at [415, 129] on em "Order has been delivered after the claim was filed." at bounding box center [450, 130] width 149 height 6
copy em "Order has been delivered after the claim was filed."
click at [588, 71] on div "Shopify Order # #254495724 • Standard / $8.27 View Details View Claim Create Re…" at bounding box center [382, 255] width 601 height 444
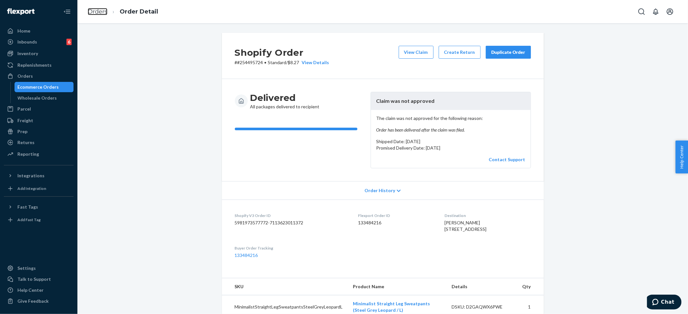
drag, startPoint x: 97, startPoint y: 14, endPoint x: 106, endPoint y: 31, distance: 18.9
click at [97, 14] on link "Orders" at bounding box center [98, 11] width 20 height 7
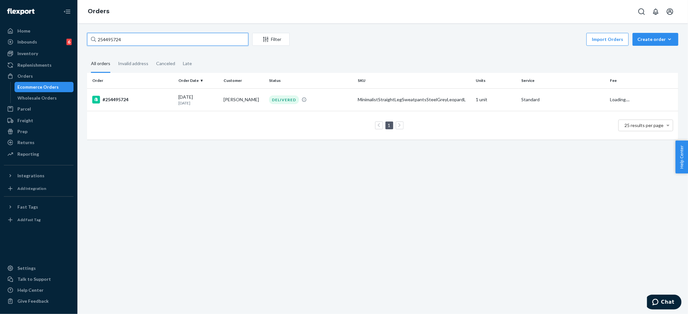
click at [109, 34] on input "254495724" at bounding box center [167, 39] width 161 height 13
paste input "#25462753"
type input "#254627534"
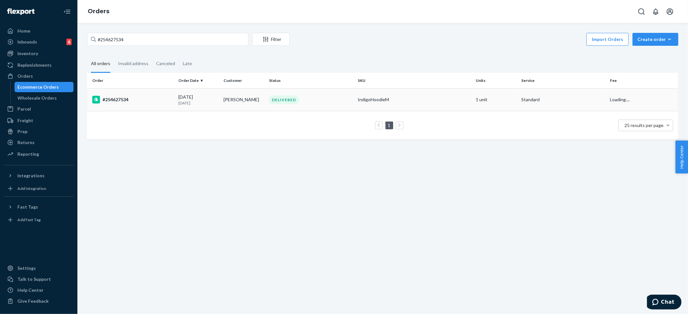
click at [355, 93] on td "IndigoHoodieM" at bounding box center [414, 99] width 118 height 23
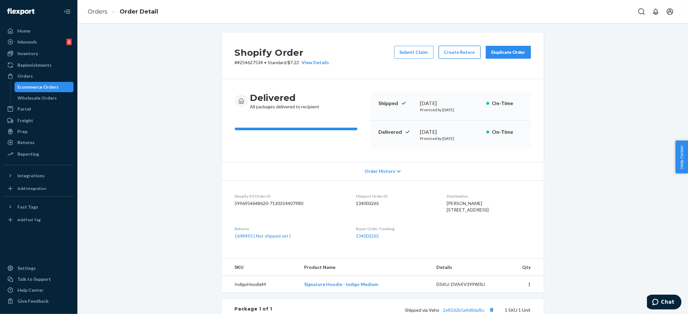
click at [454, 49] on button "Create Return" at bounding box center [460, 52] width 42 height 13
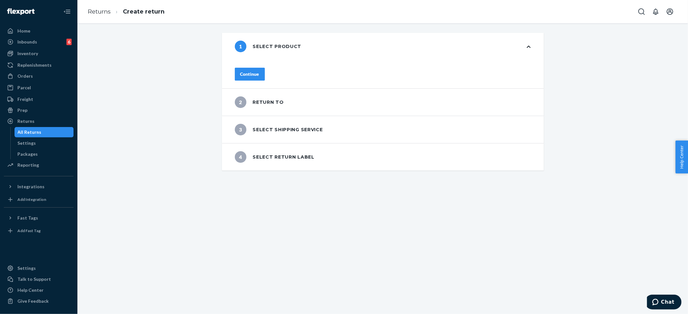
drag, startPoint x: 270, startPoint y: 72, endPoint x: 273, endPoint y: 78, distance: 6.6
click at [259, 72] on div "Continue" at bounding box center [249, 74] width 19 height 6
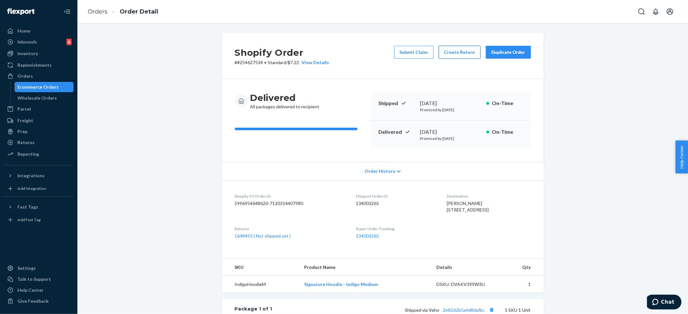
click at [445, 48] on button "Create Return" at bounding box center [460, 52] width 42 height 13
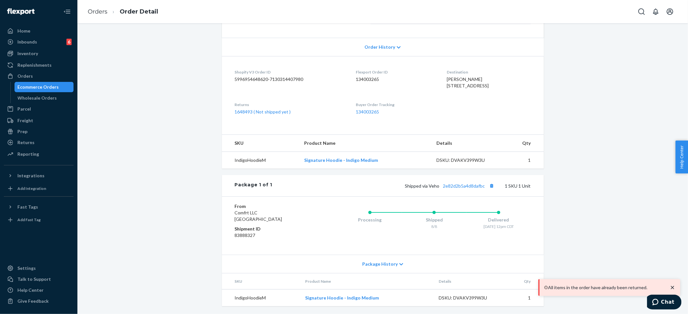
scroll to position [138, 0]
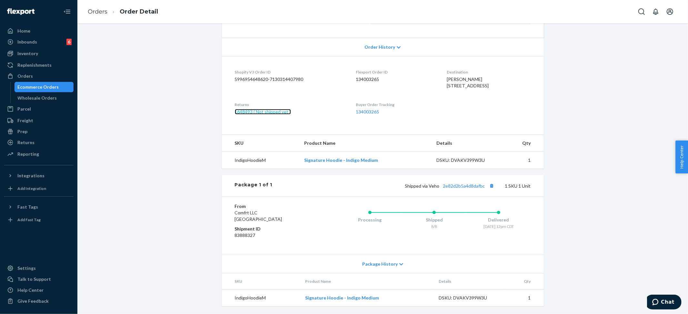
drag, startPoint x: 272, startPoint y: 109, endPoint x: 279, endPoint y: 111, distance: 7.4
click at [272, 109] on link "1648493 ( Not shipped yet )" at bounding box center [263, 111] width 56 height 5
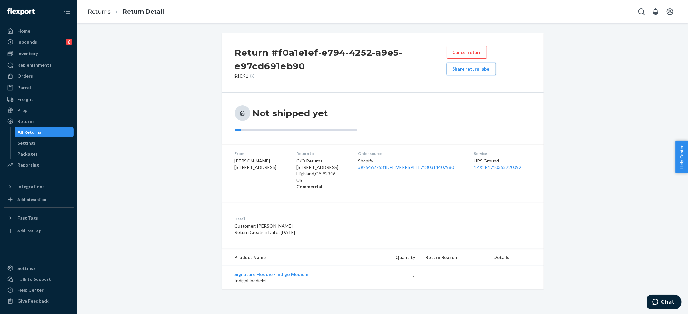
click at [473, 69] on button "Share return label" at bounding box center [471, 69] width 49 height 13
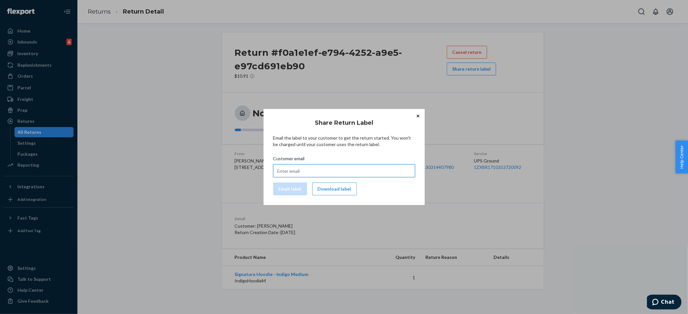
click at [310, 172] on input "Customer email" at bounding box center [344, 171] width 142 height 13
paste input "ella.josse0513@icloud.com"
type input "ella.josse0513@icloud.com"
click at [289, 188] on button "Email label" at bounding box center [290, 189] width 34 height 13
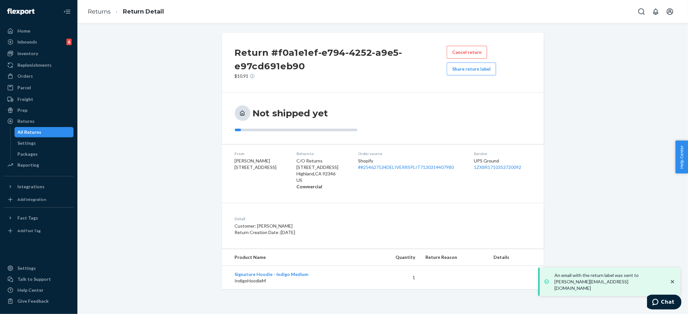
click at [451, 104] on div "Not shipped yet" at bounding box center [383, 119] width 322 height 52
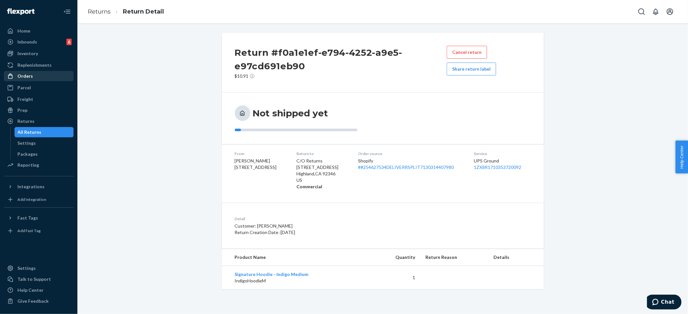
click at [26, 74] on div "Orders" at bounding box center [24, 76] width 15 height 6
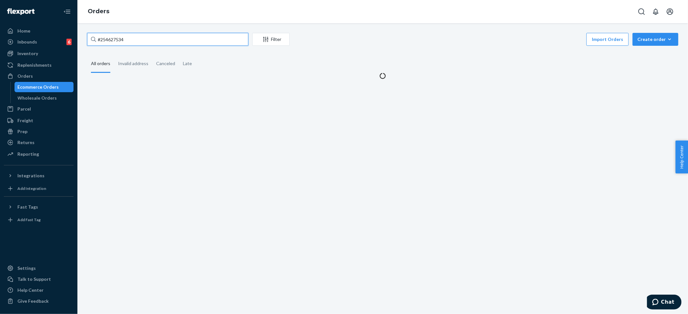
click at [115, 35] on input "#254627534" at bounding box center [167, 39] width 161 height 13
drag, startPoint x: 115, startPoint y: 35, endPoint x: 170, endPoint y: 37, distance: 55.5
click at [115, 35] on input "#254627534" at bounding box center [167, 39] width 161 height 13
paste input "253544112"
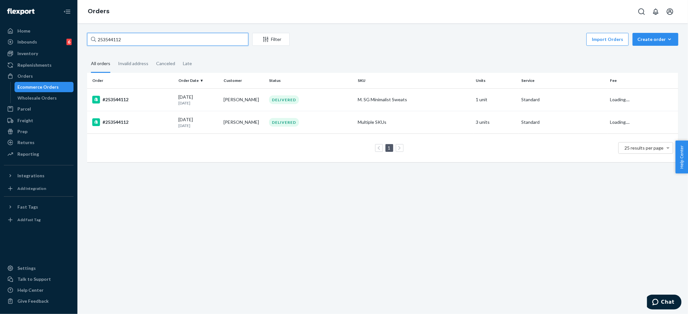
type input "253544112"
drag, startPoint x: 510, startPoint y: 211, endPoint x: 511, endPoint y: 205, distance: 5.4
click at [510, 210] on div "253544112 Filter Import Orders Create order Ecommerce order Removal order All o…" at bounding box center [382, 168] width 611 height 291
click at [497, 118] on td "3 units" at bounding box center [496, 122] width 45 height 23
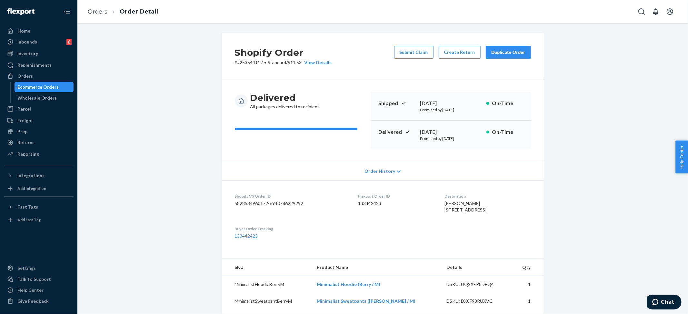
click at [402, 44] on div "Shopify Order # #253544112 • Standard / $11.53 View Details Submit Claim Create…" at bounding box center [383, 56] width 322 height 46
drag, startPoint x: 415, startPoint y: 50, endPoint x: 416, endPoint y: 114, distance: 63.5
click at [415, 50] on button "Submit Claim" at bounding box center [413, 52] width 39 height 13
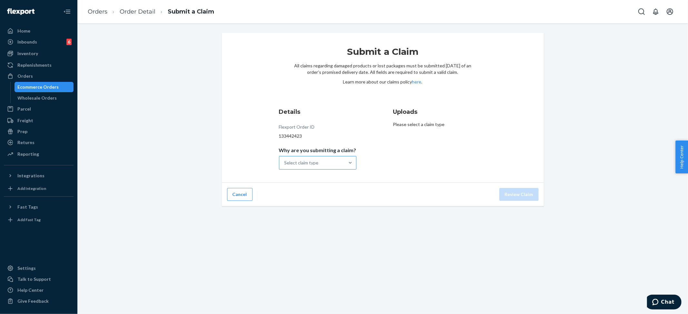
click at [328, 167] on div "Select claim type" at bounding box center [311, 162] width 65 height 13
click at [285, 166] on input "Why are you submitting a claim? Select claim type" at bounding box center [284, 163] width 1 height 6
click at [310, 181] on div "Order delivered but lost" at bounding box center [317, 178] width 75 height 13
click at [285, 166] on input "Why are you submitting a claim? option Order delivered but lost focused, 1 of 4…" at bounding box center [284, 163] width 1 height 6
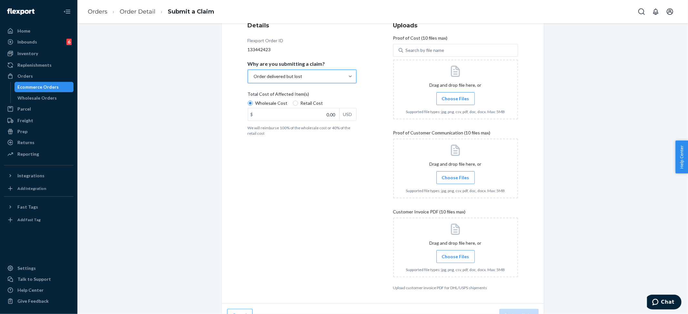
scroll to position [100, 0]
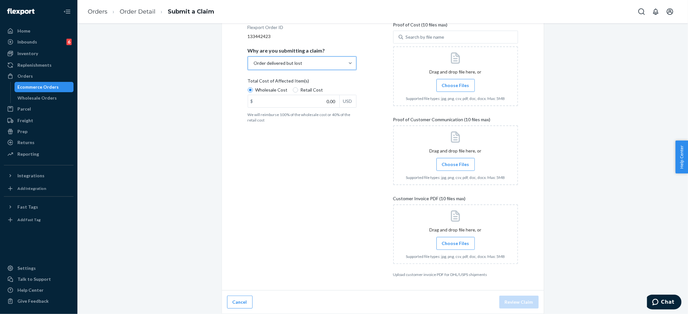
click at [315, 144] on div "Details Flexport Order ID 133442423 Why are you submitting a claim? option Orde…" at bounding box center [310, 142] width 125 height 277
click at [446, 242] on span "Choose Files" at bounding box center [455, 243] width 27 height 6
click at [455, 242] on input "Choose Files" at bounding box center [455, 243] width 0 height 7
click at [455, 160] on label "Choose Files" at bounding box center [455, 164] width 38 height 13
click at [455, 161] on input "Choose Files" at bounding box center [455, 164] width 0 height 7
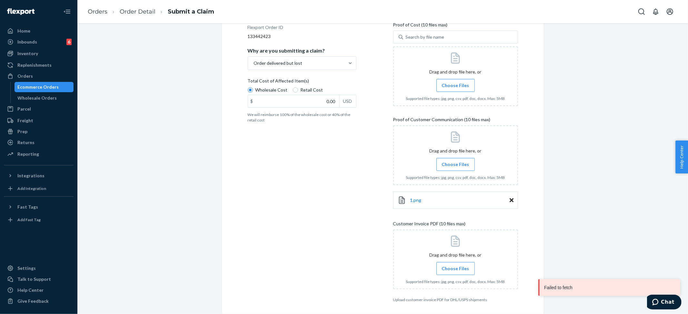
click at [446, 162] on span "Choose Files" at bounding box center [455, 164] width 27 height 6
click at [455, 162] on input "Choose Files" at bounding box center [455, 164] width 0 height 7
click at [447, 294] on span "Choose Files" at bounding box center [455, 294] width 27 height 6
click at [455, 294] on input "Choose Files" at bounding box center [455, 293] width 0 height 7
click at [461, 163] on span "Choose Files" at bounding box center [455, 164] width 27 height 6
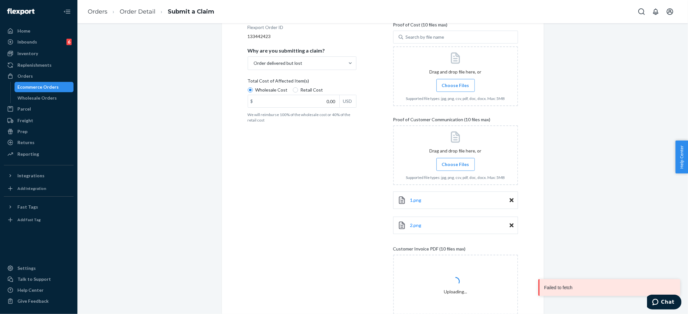
click at [456, 163] on input "Choose Files" at bounding box center [455, 164] width 0 height 7
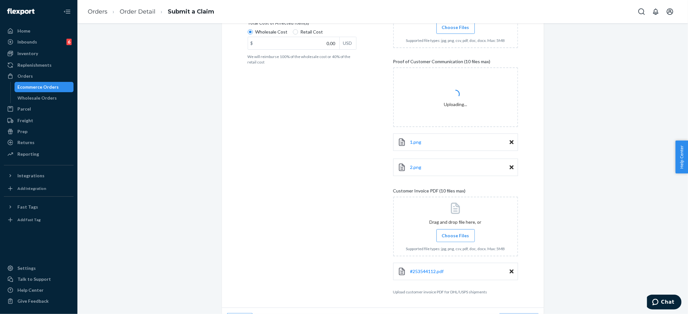
scroll to position [176, 0]
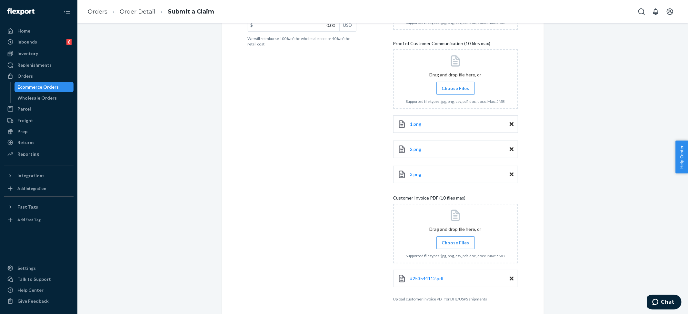
click at [449, 90] on span "Choose Files" at bounding box center [455, 88] width 27 height 6
click at [455, 90] on input "Choose Files" at bounding box center [455, 88] width 0 height 7
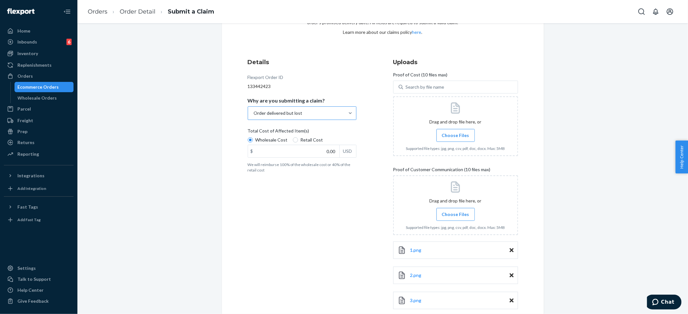
scroll to position [47, 0]
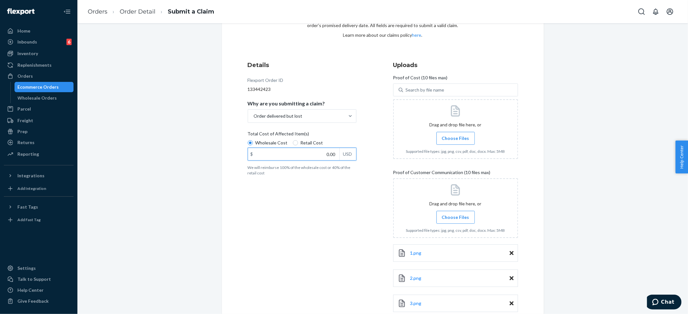
click at [315, 157] on input "0.00" at bounding box center [293, 154] width 91 height 12
type input "126.00"
click at [461, 135] on span "Choose Files" at bounding box center [455, 138] width 27 height 6
click at [456, 135] on input "Choose Files" at bounding box center [455, 138] width 0 height 7
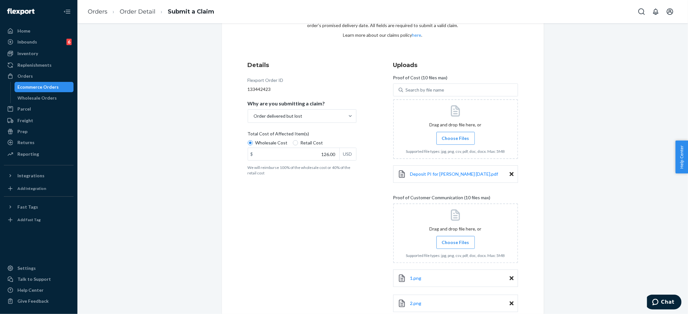
scroll to position [252, 0]
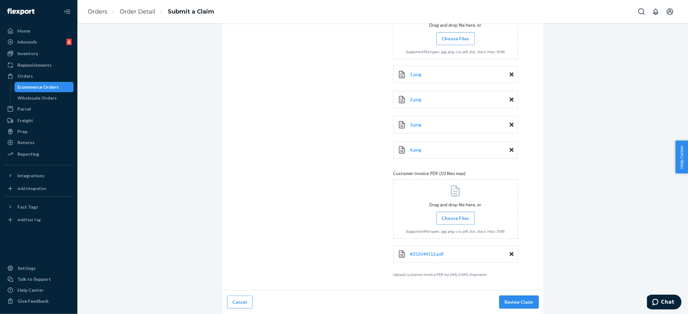
click at [514, 303] on button "Review Claim" at bounding box center [518, 302] width 39 height 13
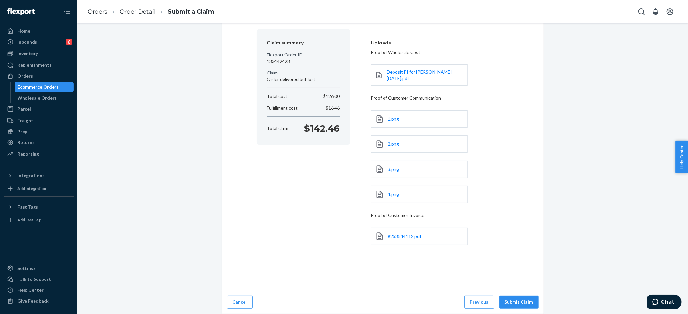
scroll to position [47, 0]
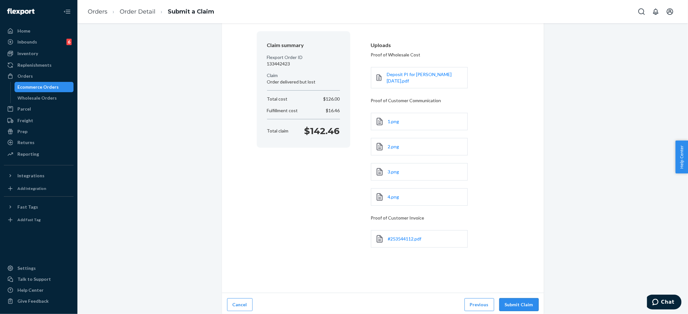
click at [514, 303] on button "Submit Claim" at bounding box center [518, 304] width 39 height 13
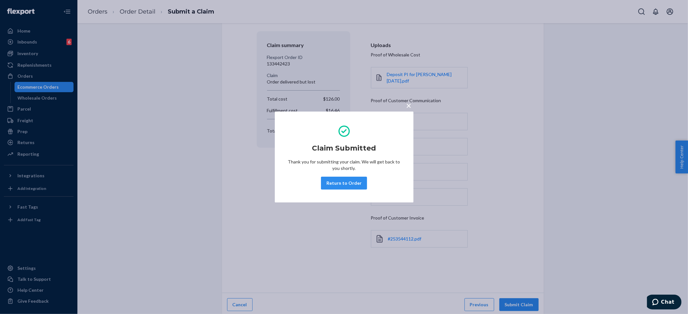
click at [30, 40] on div "× Claim Submitted Thank you for submitting your claim. We will get back to you …" at bounding box center [344, 157] width 688 height 314
click at [26, 55] on div "Inventory" at bounding box center [27, 53] width 21 height 6
click at [35, 82] on link "Ecommerce Orders" at bounding box center [44, 87] width 59 height 10
click at [20, 72] on div "Orders" at bounding box center [39, 76] width 68 height 9
click at [24, 74] on div "Orders" at bounding box center [24, 76] width 15 height 6
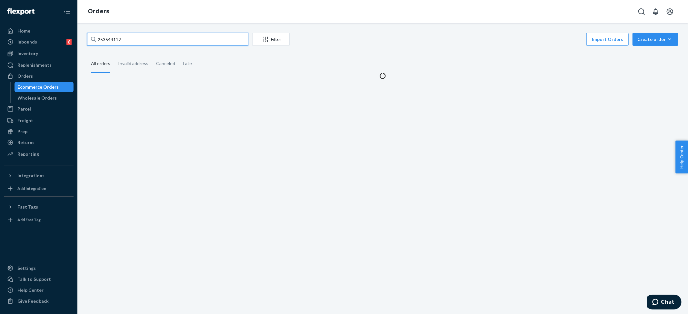
click at [101, 39] on input "253544112" at bounding box center [167, 39] width 161 height 13
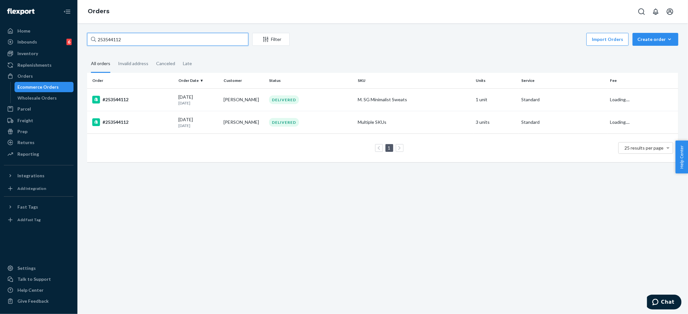
click at [101, 39] on input "253544112" at bounding box center [167, 39] width 161 height 13
paste input "#254056271"
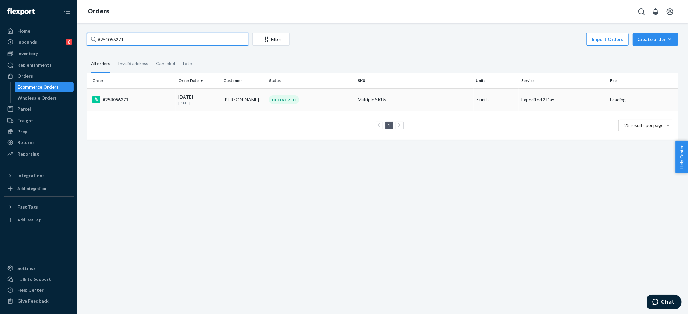
type input "#254056271"
click at [382, 100] on td "Multiple SKUs" at bounding box center [414, 99] width 118 height 23
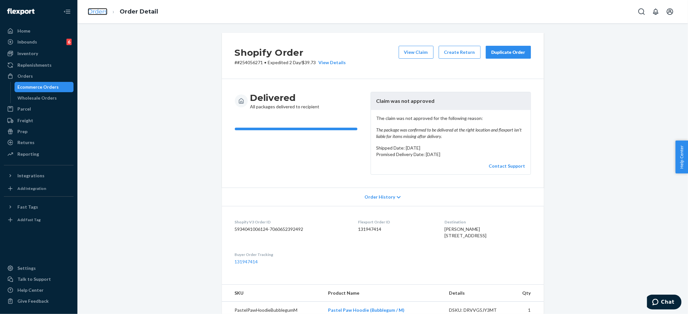
click at [105, 10] on link "Orders" at bounding box center [98, 11] width 20 height 7
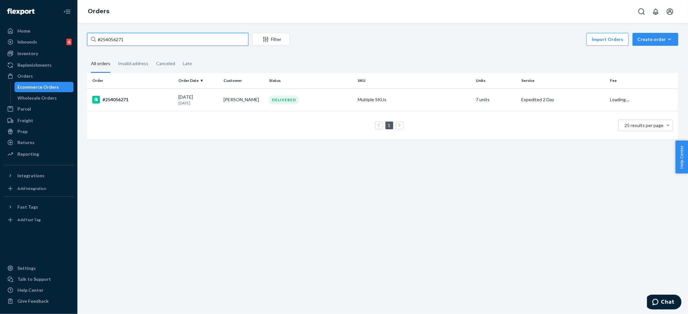
click at [121, 40] on input "#254056271" at bounding box center [167, 39] width 161 height 13
paste input "Caitlin James"
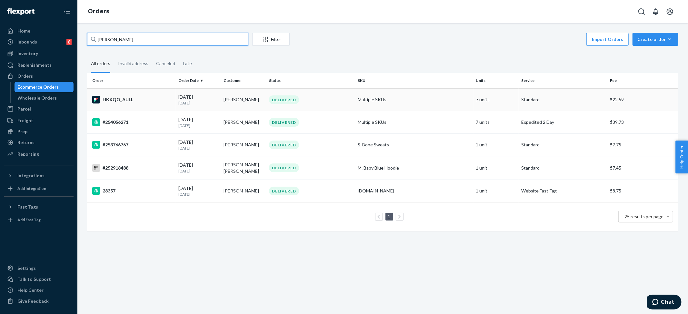
type input "Caitlin James"
click at [233, 100] on td "Caitlin James" at bounding box center [243, 99] width 45 height 23
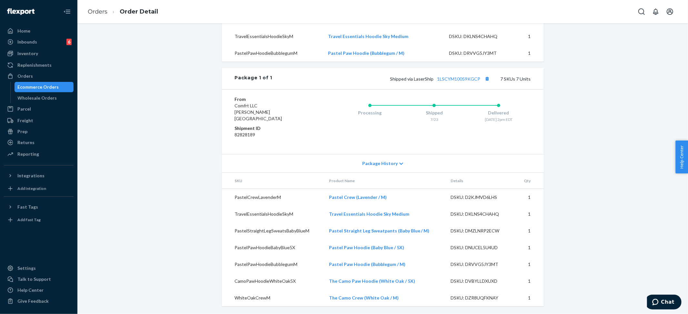
scroll to position [315, 0]
click at [98, 8] on link "Orders" at bounding box center [98, 11] width 20 height 7
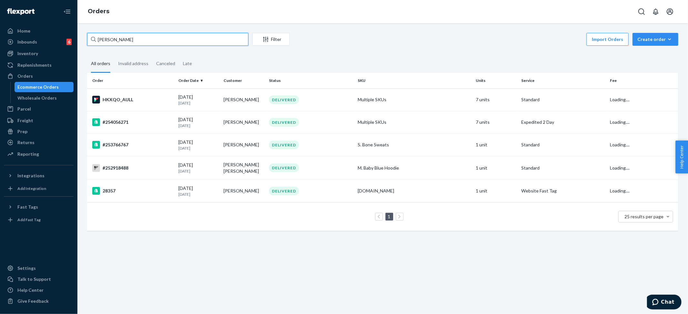
click at [119, 43] on input "Caitlin James" at bounding box center [167, 39] width 161 height 13
click at [119, 40] on input "Caitlin James" at bounding box center [167, 39] width 161 height 13
paste input "#253587746"
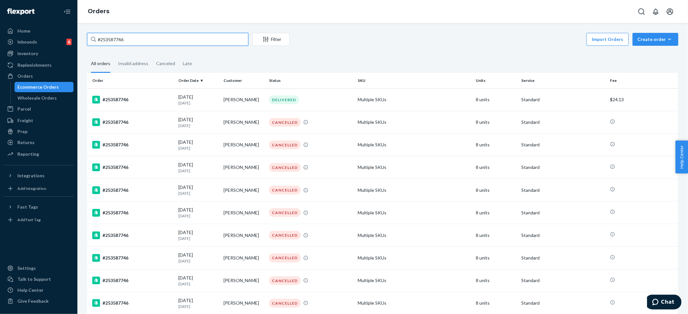
type input "#253587746"
click at [173, 31] on div "#253587746 Filter Import Orders Create order Ecommerce order Removal order All …" at bounding box center [382, 168] width 611 height 291
click at [376, 98] on td "Multiple SKUs" at bounding box center [414, 99] width 118 height 23
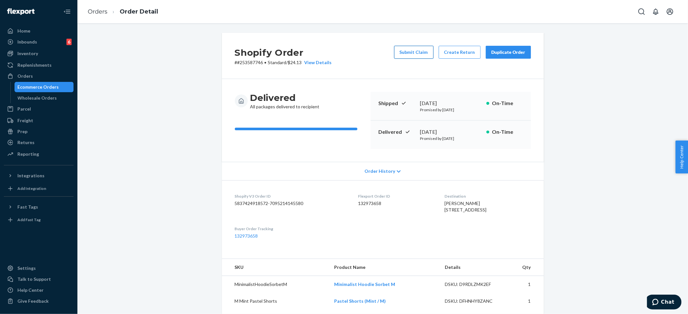
click at [409, 55] on button "Submit Claim" at bounding box center [413, 52] width 39 height 13
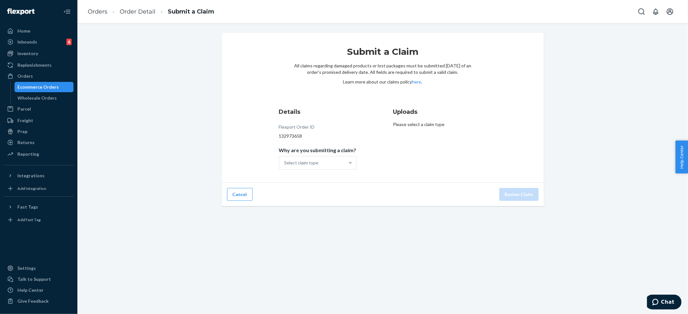
click at [313, 174] on div "Submit a Claim All claims regarding damaged products or lost packages must be s…" at bounding box center [383, 108] width 322 height 150
click at [314, 166] on div "Select claim type" at bounding box center [311, 162] width 65 height 13
click at [285, 166] on input "Why are you submitting a claim? Select claim type" at bounding box center [284, 163] width 1 height 6
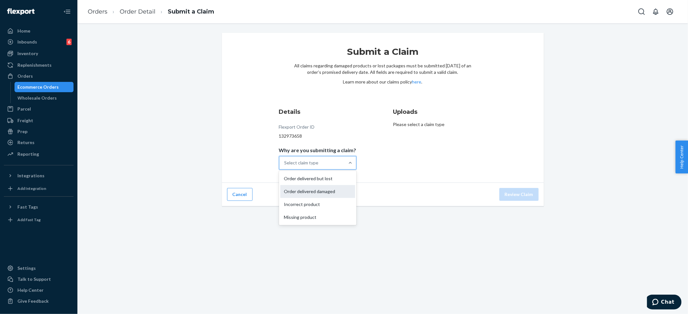
click at [308, 191] on div "Order delivered damaged" at bounding box center [317, 191] width 75 height 13
click at [285, 166] on input "Why are you submitting a claim? option Order delivered damaged focused, 0 of 4.…" at bounding box center [284, 163] width 1 height 6
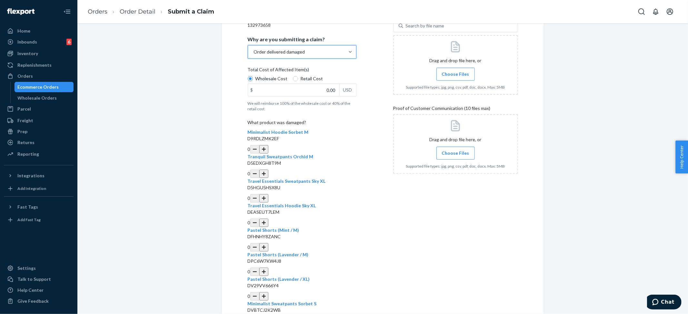
scroll to position [129, 0]
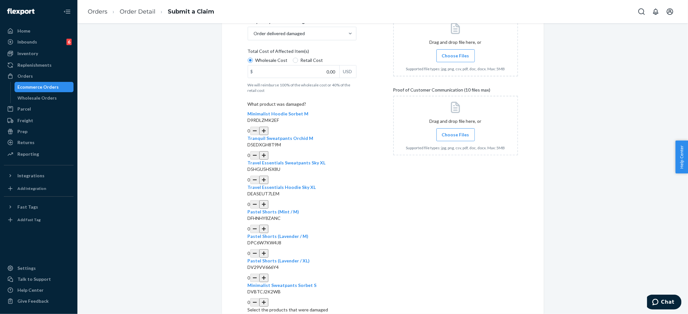
click at [268, 274] on button "button" at bounding box center [263, 278] width 9 height 8
click at [305, 70] on input "0.00" at bounding box center [293, 71] width 91 height 12
click at [318, 69] on input "0.00" at bounding box center [293, 71] width 91 height 12
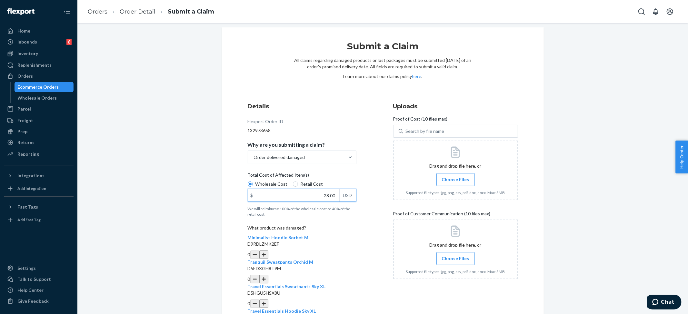
scroll to position [0, 0]
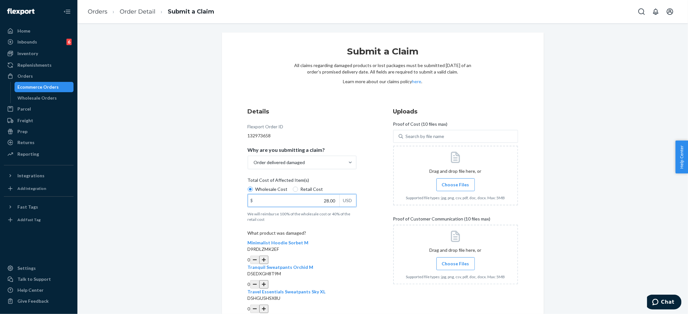
type input "28.00"
click at [442, 183] on span "Choose Files" at bounding box center [455, 185] width 27 height 6
click at [455, 183] on input "Choose Files" at bounding box center [455, 184] width 0 height 7
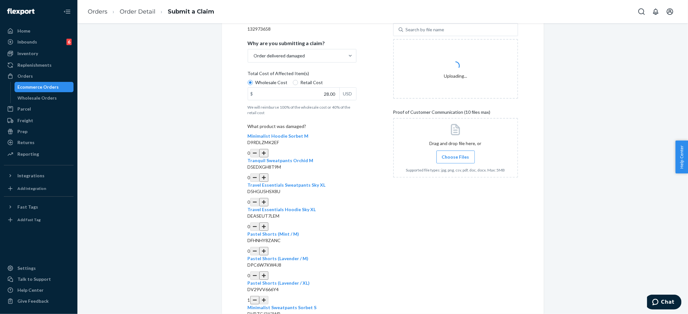
scroll to position [129, 0]
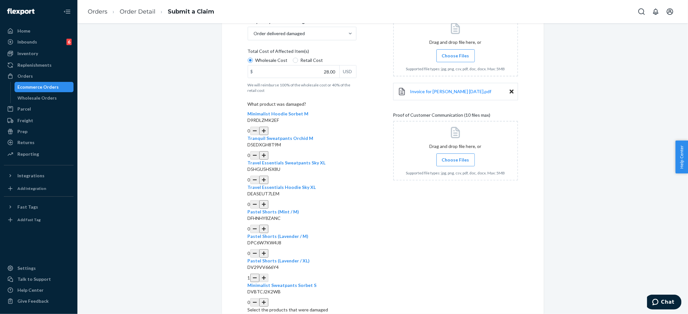
click at [458, 157] on span "Choose Files" at bounding box center [455, 160] width 27 height 6
click at [456, 156] on input "Choose Files" at bounding box center [455, 159] width 0 height 7
click at [450, 160] on span "Choose Files" at bounding box center [455, 160] width 27 height 6
click at [455, 160] on input "Choose Files" at bounding box center [455, 159] width 0 height 7
click at [459, 159] on span "Choose Files" at bounding box center [455, 160] width 27 height 6
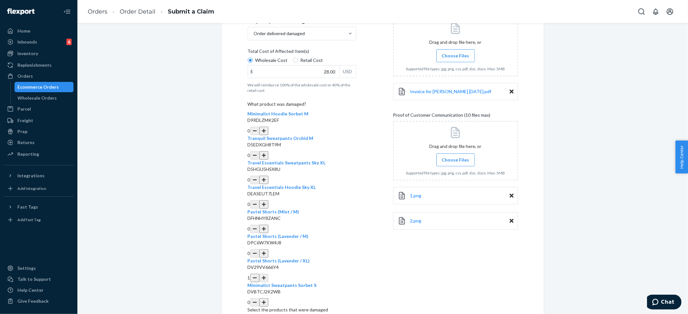
click at [456, 159] on input "Choose Files" at bounding box center [455, 159] width 0 height 7
click at [462, 158] on span "Choose Files" at bounding box center [455, 160] width 27 height 6
click at [456, 158] on input "Choose Files" at bounding box center [455, 159] width 0 height 7
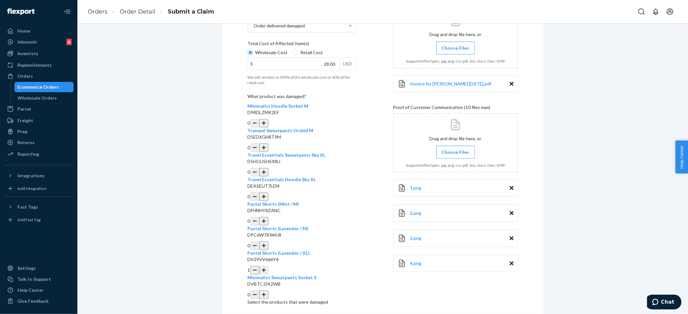
scroll to position [139, 0]
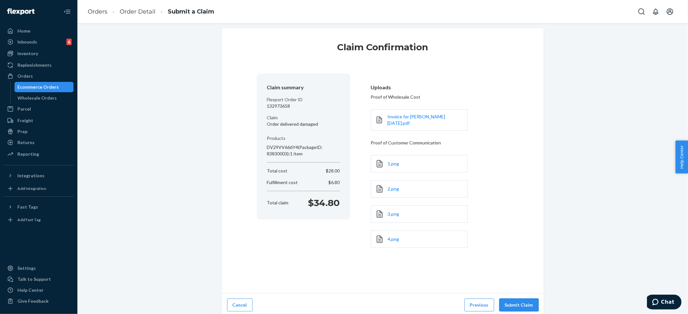
click at [514, 302] on button "Submit Claim" at bounding box center [518, 305] width 39 height 13
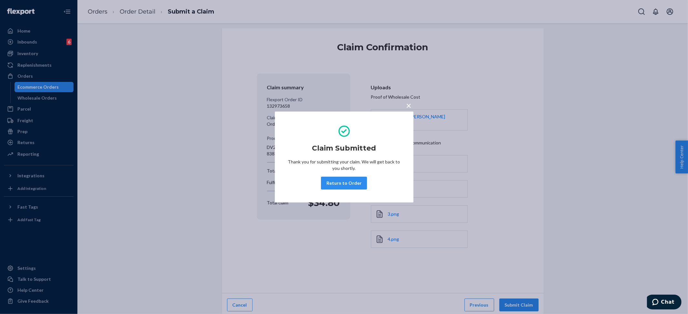
drag, startPoint x: 408, startPoint y: 102, endPoint x: 398, endPoint y: 155, distance: 53.5
click at [408, 102] on span "×" at bounding box center [408, 105] width 5 height 11
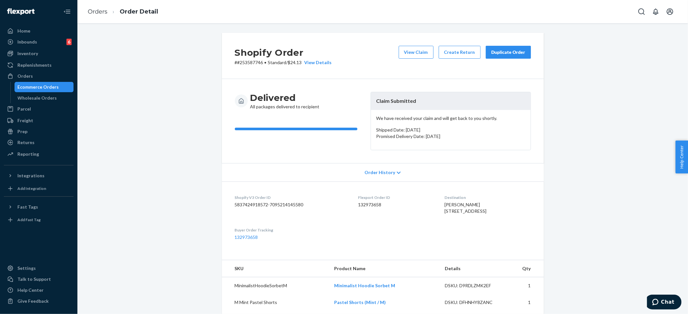
click at [511, 48] on button "Duplicate Order" at bounding box center [508, 52] width 45 height 13
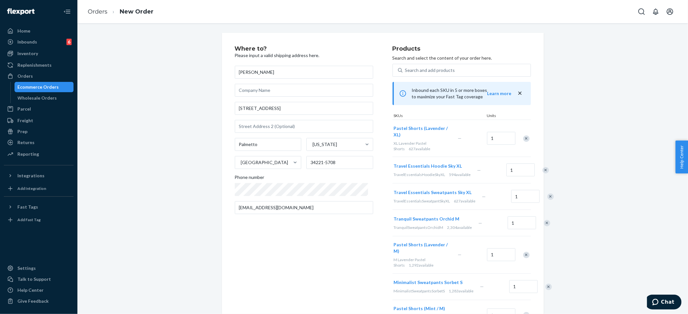
click at [543, 167] on div "Remove Item" at bounding box center [546, 170] width 6 height 6
click at [547, 168] on div "Remove Item" at bounding box center [550, 170] width 6 height 6
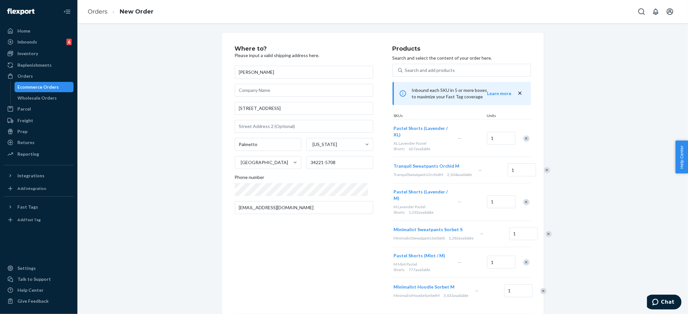
click at [544, 168] on div "Remove Item" at bounding box center [547, 170] width 6 height 6
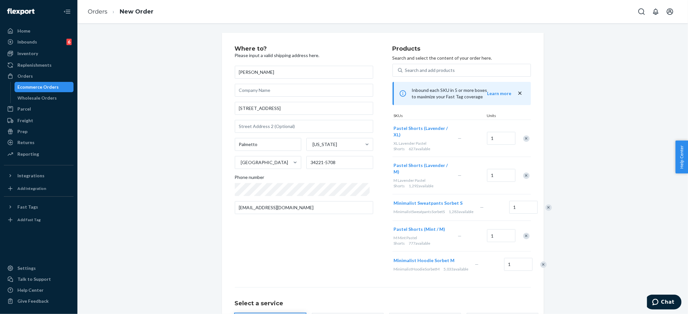
click at [523, 173] on div "Remove Item" at bounding box center [526, 176] width 6 height 6
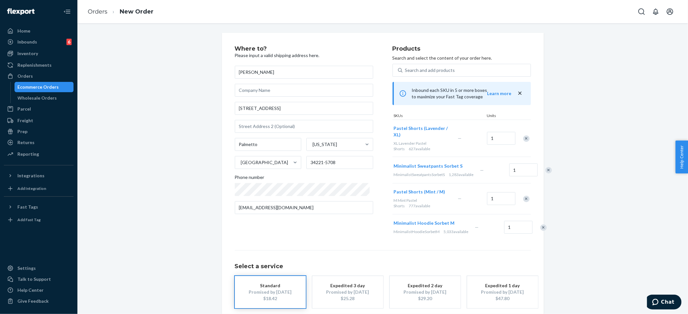
click at [545, 168] on div "Remove Item" at bounding box center [548, 170] width 6 height 6
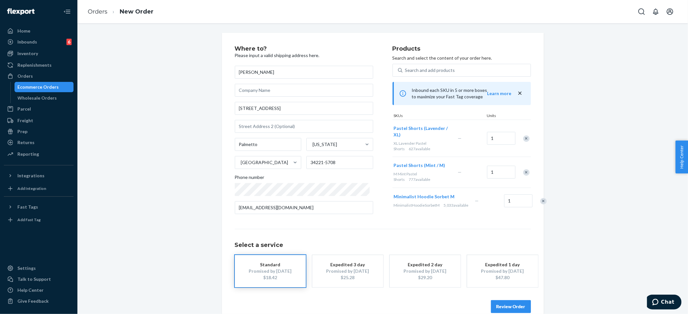
click at [523, 168] on div at bounding box center [523, 172] width 16 height 17
click at [523, 170] on div "Remove Item" at bounding box center [526, 172] width 6 height 6
click at [540, 174] on div "Remove Item" at bounding box center [543, 170] width 6 height 6
click at [504, 305] on button "Review Order" at bounding box center [511, 306] width 40 height 13
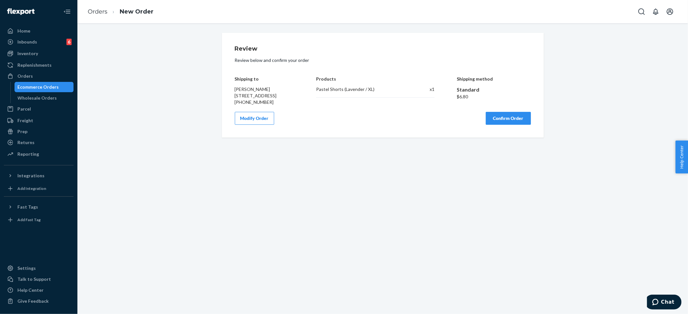
click at [350, 85] on div "Products Pastel Shorts (Lavender / XL) x 1" at bounding box center [375, 86] width 118 height 39
copy div "Pastel Shorts (Lavender / XL)"
click at [443, 157] on div "Review Review below and confirm your order Shipping to Jennifer Metz 3216 48th …" at bounding box center [382, 168] width 611 height 291
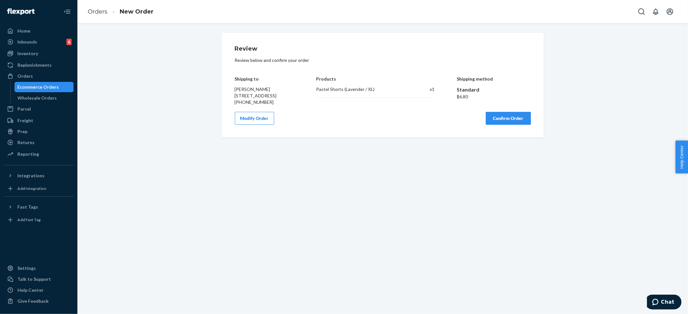
click at [495, 123] on button "Confirm Order" at bounding box center [508, 118] width 45 height 13
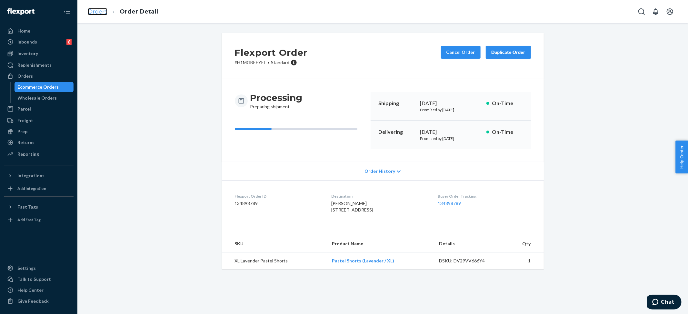
click at [103, 12] on link "Orders" at bounding box center [98, 11] width 20 height 7
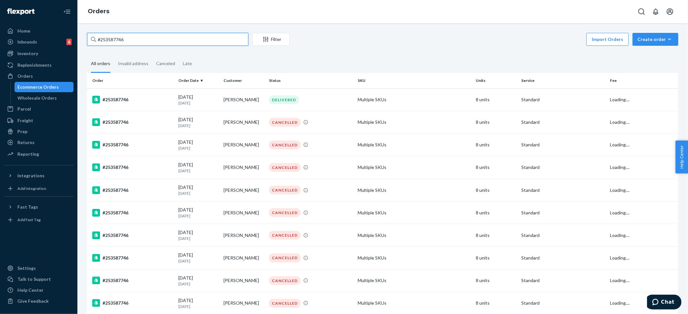
click at [126, 36] on input "#253587746" at bounding box center [167, 39] width 161 height 13
paste input "206"
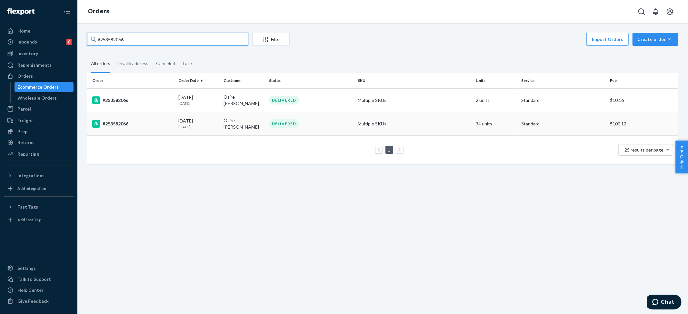
type input "#253582066"
click at [474, 123] on td "34 units" at bounding box center [496, 124] width 45 height 24
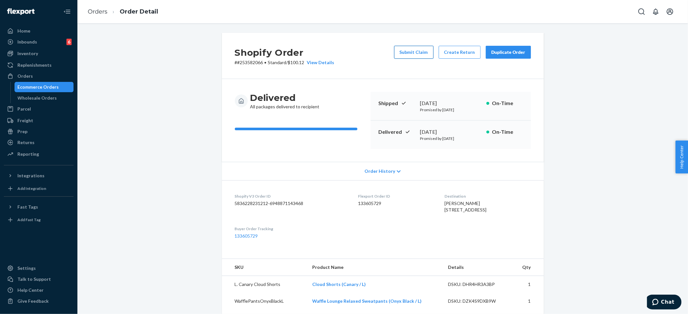
click at [407, 53] on button "Submit Claim" at bounding box center [413, 52] width 39 height 13
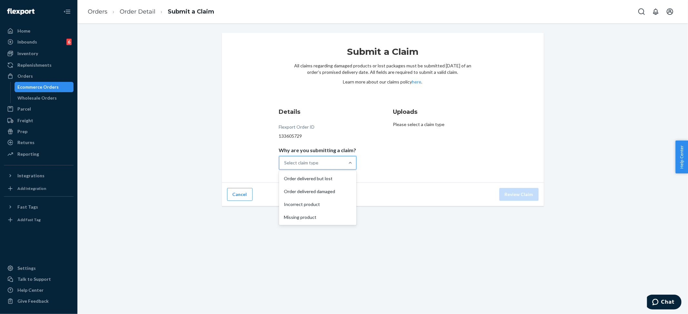
click at [304, 156] on div "Select claim type" at bounding box center [311, 162] width 65 height 13
click at [285, 160] on input "Why are you submitting a claim? option Order delivered but lost focused, 1 of 4…" at bounding box center [284, 163] width 1 height 6
click at [304, 177] on div "Order delivered but lost" at bounding box center [317, 178] width 75 height 13
click at [285, 166] on input "Why are you submitting a claim? option Order delivered but lost focused, 1 of 4…" at bounding box center [284, 163] width 1 height 6
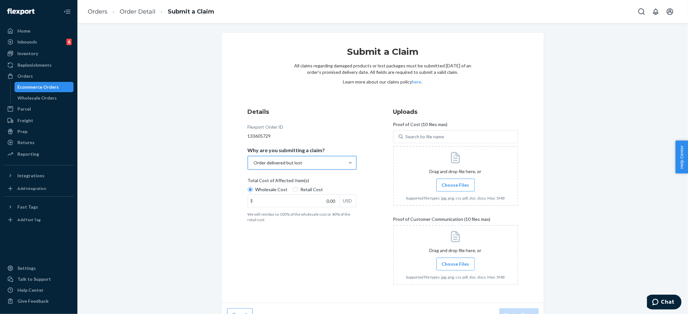
click at [455, 183] on input "Choose Files" at bounding box center [455, 185] width 0 height 7
click at [452, 261] on span "Choose Files" at bounding box center [455, 264] width 27 height 6
click at [455, 261] on input "Choose Files" at bounding box center [455, 264] width 0 height 7
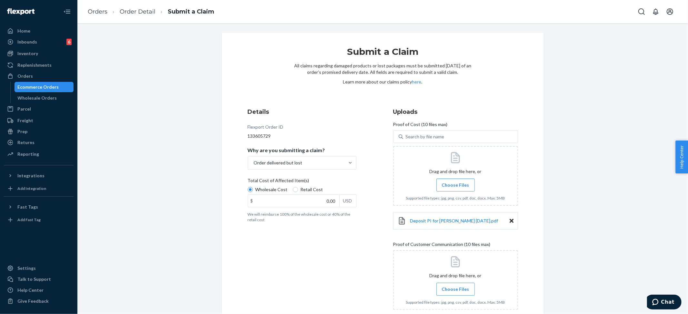
click at [452, 185] on span "Choose Files" at bounding box center [455, 185] width 27 height 6
click at [455, 185] on input "Choose Files" at bounding box center [455, 185] width 0 height 7
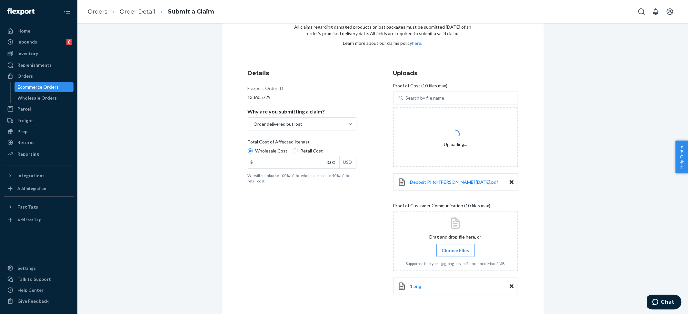
scroll to position [63, 0]
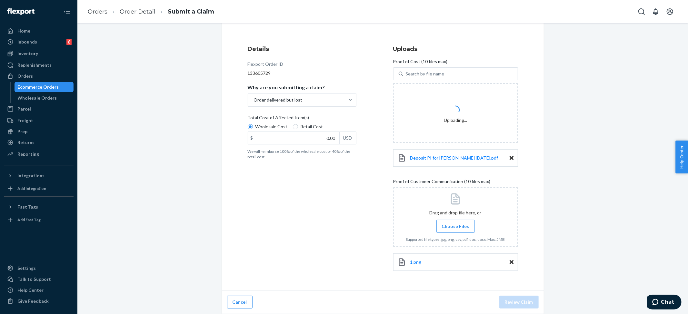
click at [450, 231] on label "Choose Files" at bounding box center [455, 226] width 38 height 13
click at [455, 230] on input "Choose Files" at bounding box center [455, 226] width 0 height 7
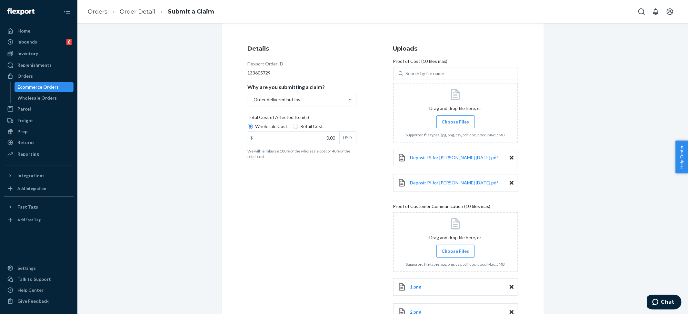
click at [450, 252] on span "Choose Files" at bounding box center [455, 251] width 27 height 6
click at [455, 252] on input "Choose Files" at bounding box center [455, 251] width 0 height 7
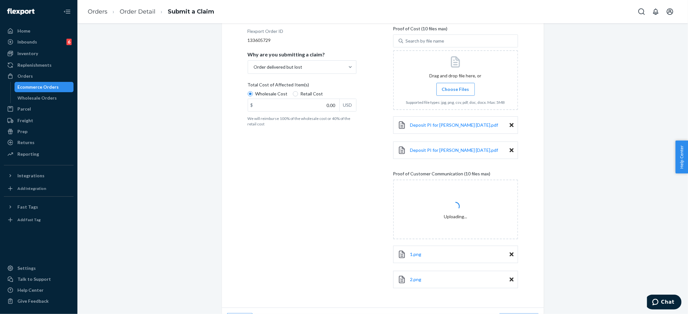
scroll to position [114, 0]
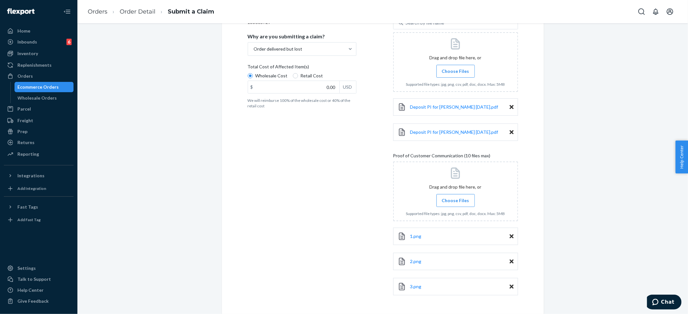
click at [451, 197] on label "Choose Files" at bounding box center [455, 200] width 38 height 13
click at [455, 197] on input "Choose Files" at bounding box center [455, 200] width 0 height 7
click at [451, 195] on label "Choose Files" at bounding box center [455, 200] width 38 height 13
click at [455, 197] on input "Choose Files" at bounding box center [455, 200] width 0 height 7
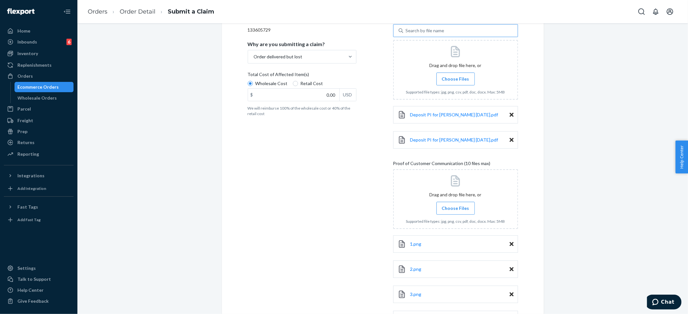
scroll to position [0, 0]
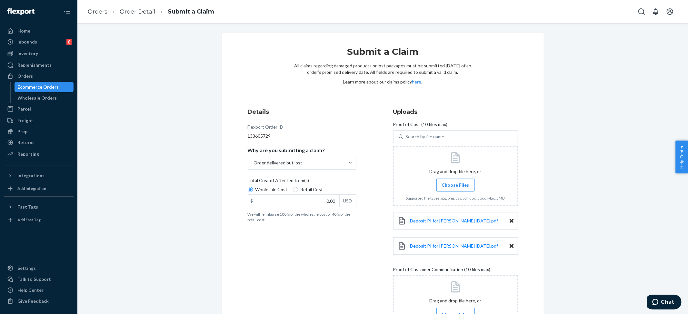
click at [448, 179] on label "Choose Files" at bounding box center [455, 185] width 38 height 13
click at [455, 182] on input "Choose Files" at bounding box center [455, 185] width 0 height 7
click at [319, 201] on input "0.00" at bounding box center [293, 201] width 91 height 12
type input "907.00"
drag, startPoint x: 451, startPoint y: 206, endPoint x: 450, endPoint y: 192, distance: 13.6
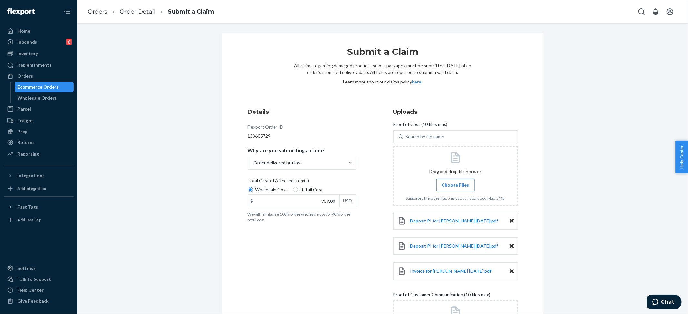
click at [451, 206] on div "Deposit PI for Hudson 2024-10-4.pdf Deposit PI for Hudson 2024-12-10.pdf Invoic…" at bounding box center [455, 246] width 125 height 81
click at [450, 187] on span "Choose Files" at bounding box center [455, 185] width 27 height 6
click at [455, 187] on input "Choose Files" at bounding box center [455, 185] width 0 height 7
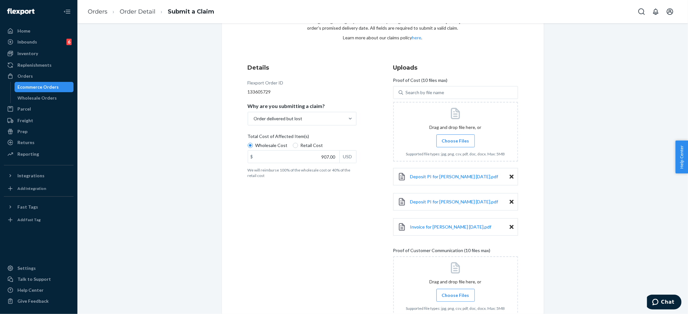
scroll to position [215, 0]
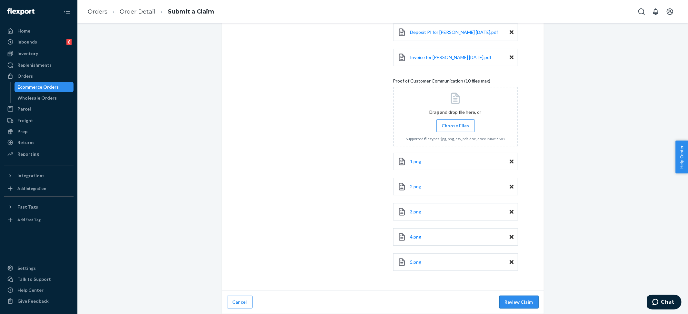
click at [519, 301] on button "Review Claim" at bounding box center [518, 302] width 39 height 13
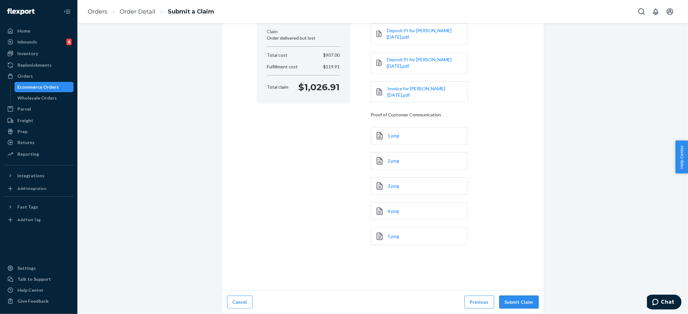
scroll to position [85, 0]
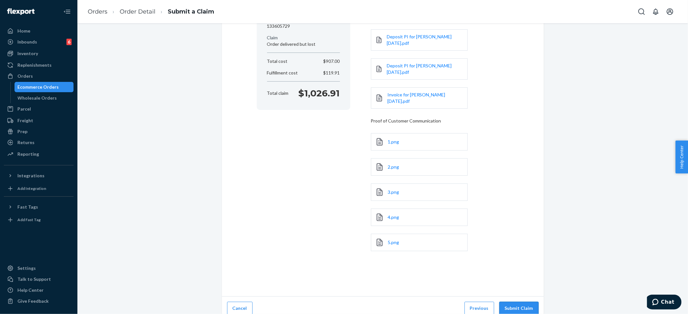
click at [517, 302] on button "Submit Claim" at bounding box center [518, 308] width 39 height 13
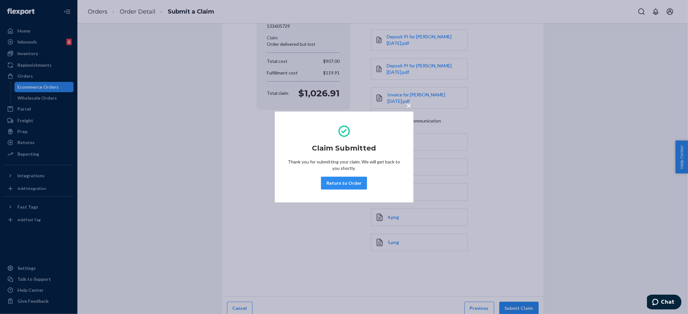
click at [506, 45] on div "× Claim Submitted Thank you for submitting your claim. We will get back to you …" at bounding box center [344, 157] width 688 height 314
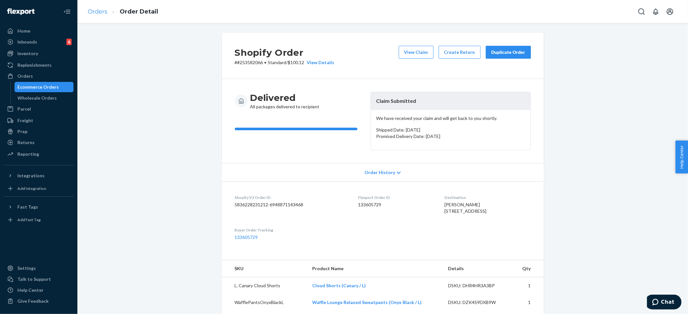
drag, startPoint x: 92, startPoint y: 3, endPoint x: 95, endPoint y: 10, distance: 7.2
click at [92, 3] on ol "Orders Order Detail" at bounding box center [123, 11] width 81 height 19
click at [95, 10] on link "Orders" at bounding box center [98, 11] width 20 height 7
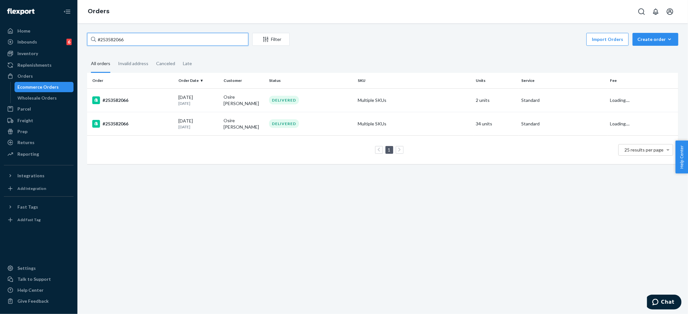
click at [125, 38] on input "#253582066" at bounding box center [167, 39] width 161 height 13
paste input "4627235"
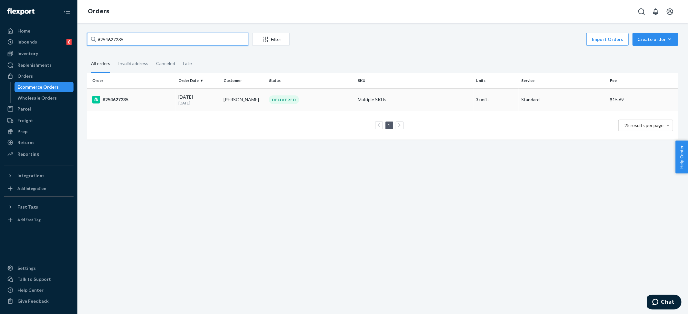
type input "#254627235"
click at [268, 95] on div "DELIVERED" at bounding box center [311, 99] width 86 height 9
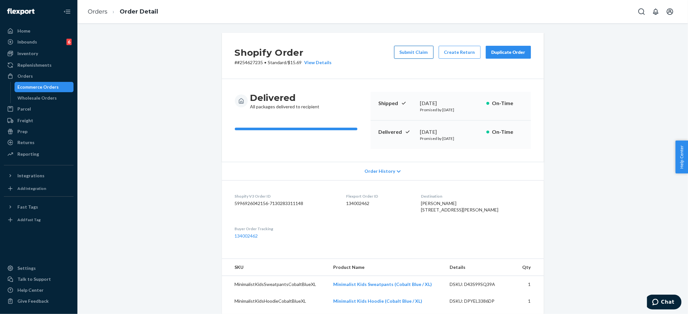
click at [405, 52] on button "Submit Claim" at bounding box center [413, 52] width 39 height 13
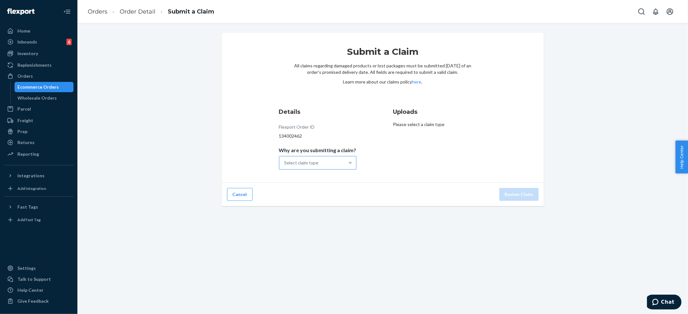
click at [303, 163] on div "Select claim type" at bounding box center [301, 163] width 34 height 6
click at [285, 163] on input "Why are you submitting a claim? Select claim type" at bounding box center [284, 163] width 1 height 6
click at [304, 216] on div "Missing product" at bounding box center [317, 217] width 75 height 13
click at [285, 166] on input "Why are you submitting a claim? option Missing product focused, 4 of 4. 4 resul…" at bounding box center [284, 163] width 1 height 6
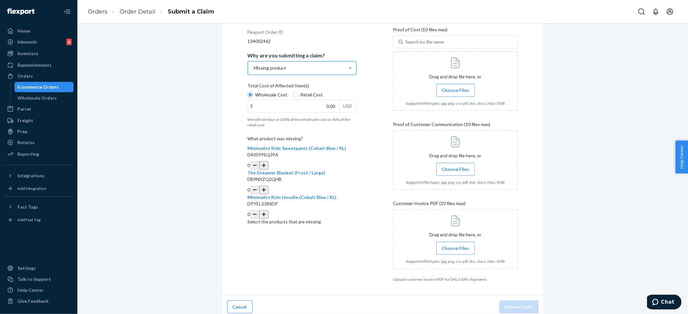
scroll to position [100, 0]
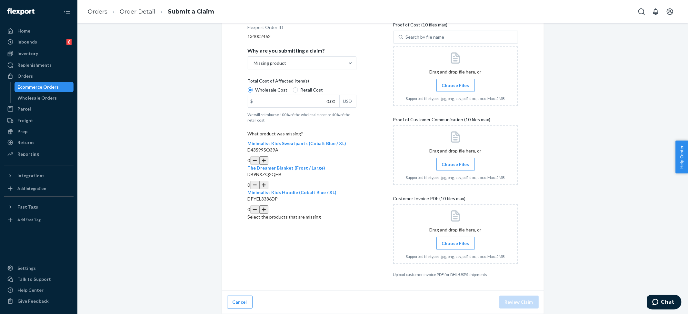
click at [268, 156] on button "button" at bounding box center [263, 160] width 9 height 8
click at [456, 242] on span "Choose Files" at bounding box center [455, 243] width 27 height 6
click at [456, 242] on input "Choose Files" at bounding box center [455, 243] width 0 height 7
click at [452, 161] on span "Choose Files" at bounding box center [455, 164] width 27 height 6
click at [455, 161] on input "Choose Files" at bounding box center [455, 164] width 0 height 7
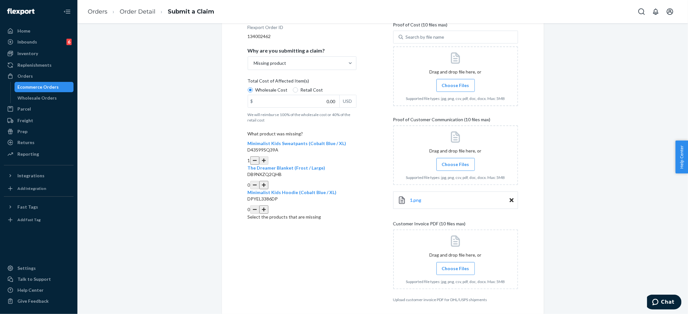
click at [452, 163] on span "Choose Files" at bounding box center [455, 164] width 27 height 6
click at [455, 163] on input "Choose Files" at bounding box center [455, 164] width 0 height 7
click at [448, 159] on label "Choose Files" at bounding box center [455, 164] width 38 height 13
click at [455, 161] on input "Choose Files" at bounding box center [455, 164] width 0 height 7
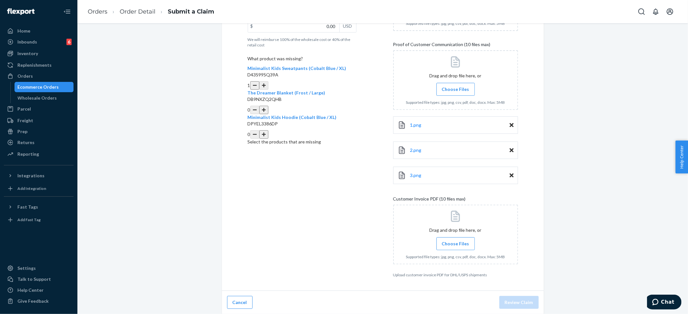
scroll to position [176, 0]
click at [450, 243] on span "Choose Files" at bounding box center [455, 243] width 27 height 6
click at [455, 243] on input "Choose Files" at bounding box center [455, 243] width 0 height 7
click at [421, 279] on span "#254627235.pdf" at bounding box center [427, 278] width 34 height 5
click at [316, 200] on div "Details Flexport Order ID 134002462 Why are you submitting a claim? Missing pro…" at bounding box center [310, 117] width 125 height 378
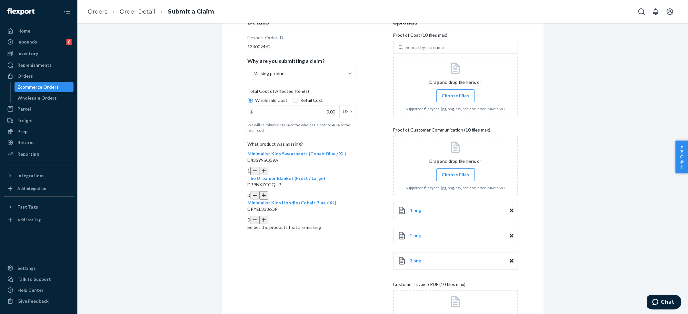
scroll to position [86, 0]
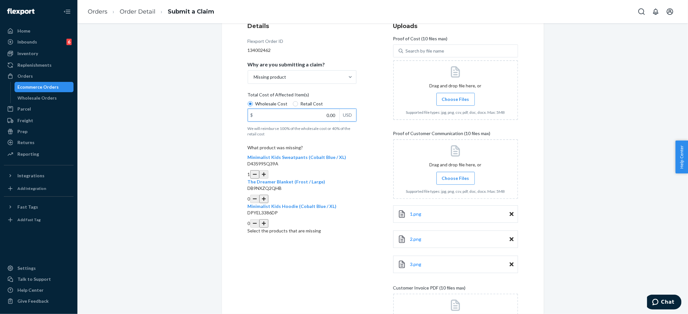
click at [329, 115] on input "0.00" at bounding box center [293, 115] width 91 height 12
type input "27.00"
click at [445, 97] on span "Choose Files" at bounding box center [455, 99] width 27 height 6
click at [455, 97] on input "Choose Files" at bounding box center [455, 99] width 0 height 7
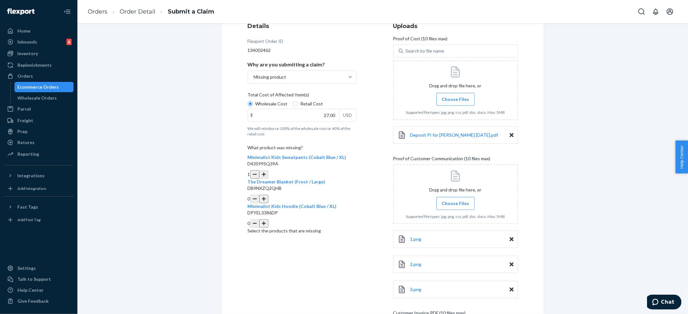
scroll to position [226, 0]
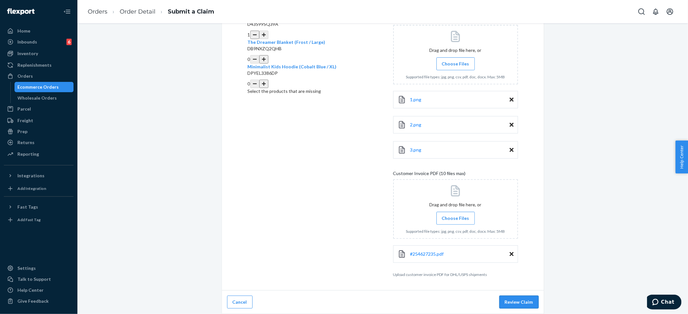
click at [521, 303] on button "Review Claim" at bounding box center [518, 302] width 39 height 13
click at [515, 304] on button "Review Claim" at bounding box center [518, 302] width 39 height 13
click at [511, 297] on button "Review Claim" at bounding box center [518, 302] width 39 height 13
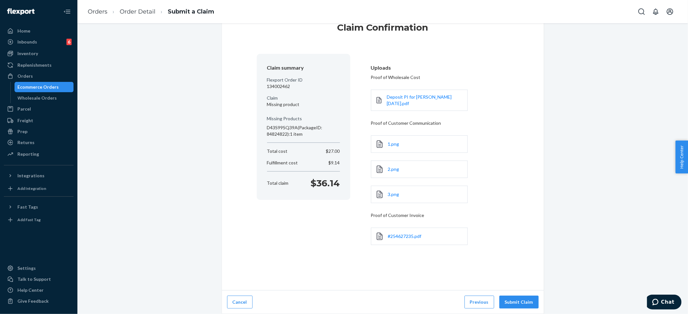
scroll to position [21, 0]
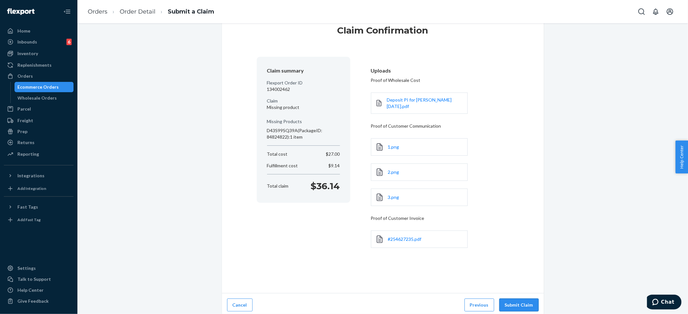
click at [523, 300] on button "Submit Claim" at bounding box center [518, 305] width 39 height 13
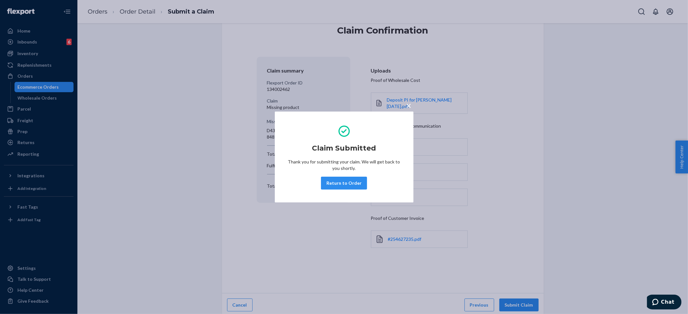
click at [203, 108] on div "× Claim Submitted Thank you for submitting your claim. We will get back to you …" at bounding box center [344, 157] width 688 height 314
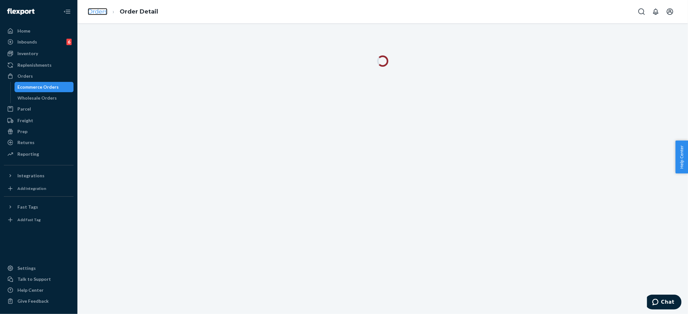
click at [97, 12] on link "Orders" at bounding box center [98, 11] width 20 height 7
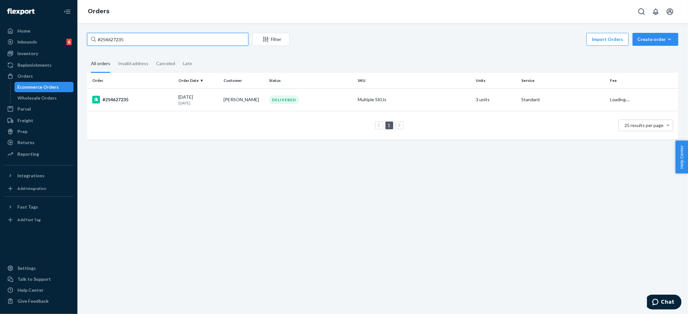
click at [112, 40] on input "#254627235" at bounding box center [167, 39] width 161 height 13
paste input "524376"
type input "#254524376"
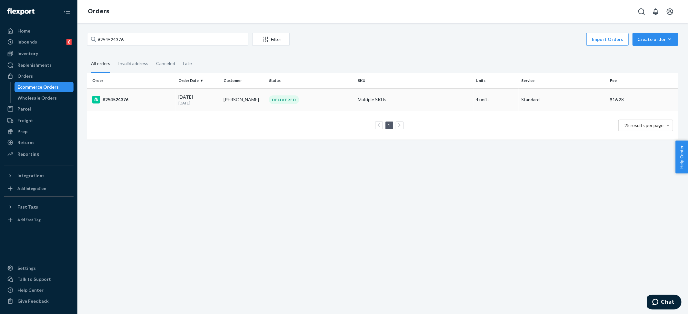
click at [378, 91] on td "Multiple SKUs" at bounding box center [414, 99] width 118 height 23
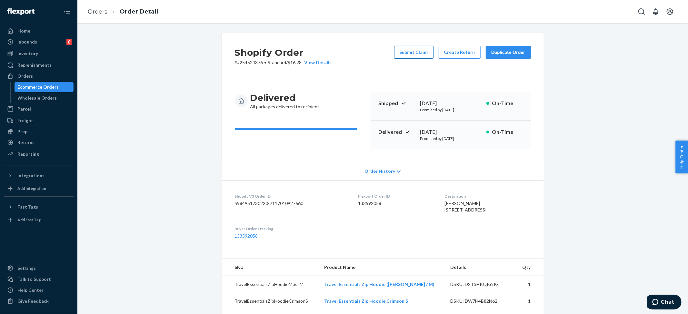
click at [422, 49] on button "Submit Claim" at bounding box center [413, 52] width 39 height 13
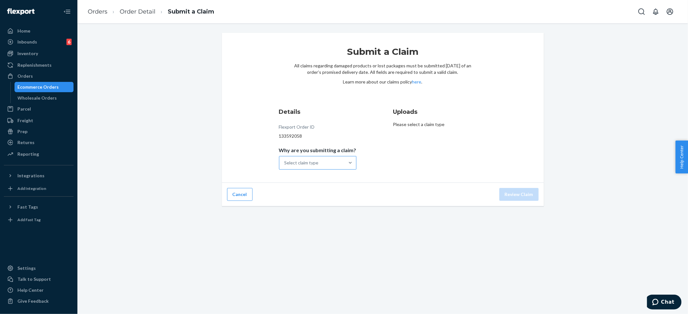
click at [302, 160] on div "Select claim type" at bounding box center [301, 163] width 34 height 6
click at [285, 160] on input "Why are you submitting a claim? Select claim type" at bounding box center [284, 163] width 1 height 6
click at [302, 178] on div "Order delivered but lost" at bounding box center [317, 178] width 75 height 13
click at [285, 166] on input "Why are you submitting a claim? option Order delivered but lost focused, 1 of 4…" at bounding box center [284, 163] width 1 height 6
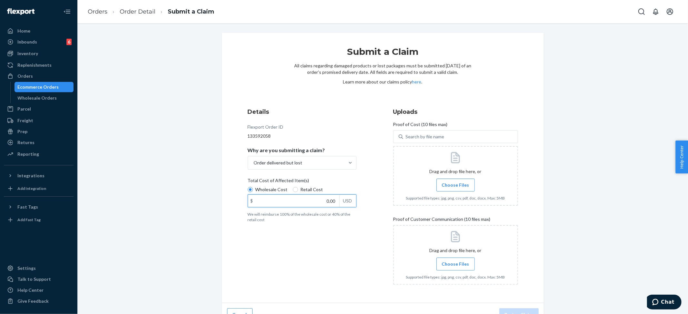
click at [305, 200] on input "0.00" at bounding box center [293, 201] width 91 height 12
type input "184.00"
click at [454, 186] on span "Choose Files" at bounding box center [455, 185] width 27 height 6
click at [455, 186] on input "Choose Files" at bounding box center [455, 185] width 0 height 7
click at [451, 263] on span "Choose Files" at bounding box center [455, 264] width 27 height 6
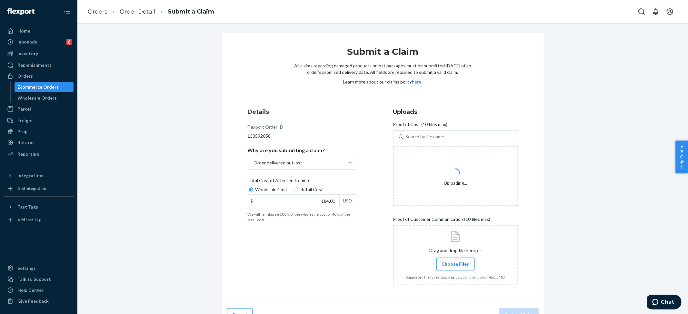
click at [455, 263] on input "Choose Files" at bounding box center [455, 264] width 0 height 7
click at [451, 269] on label "Choose Files" at bounding box center [455, 264] width 38 height 13
click at [455, 268] on input "Choose Files" at bounding box center [455, 264] width 0 height 7
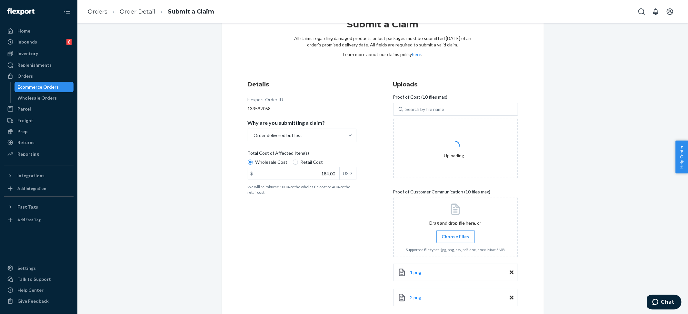
scroll to position [63, 0]
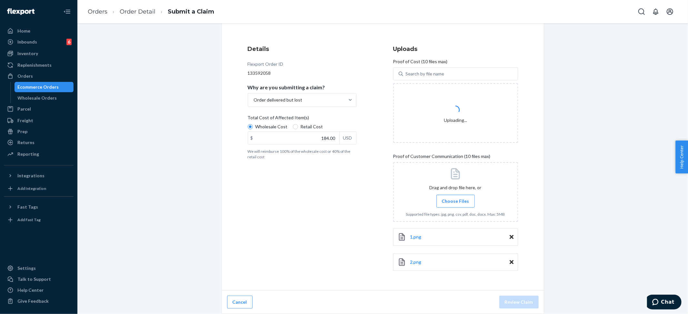
click at [438, 196] on label "Choose Files" at bounding box center [455, 201] width 38 height 13
click at [455, 198] on input "Choose Files" at bounding box center [455, 201] width 0 height 7
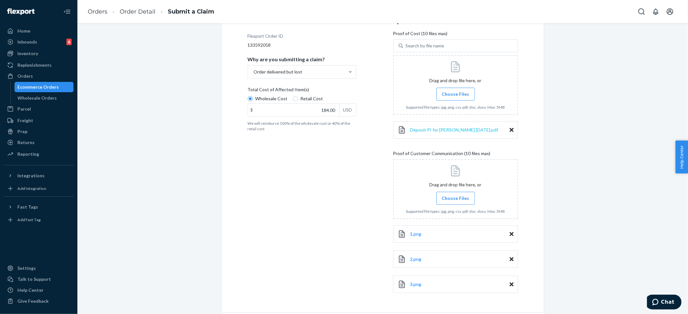
scroll to position [106, 0]
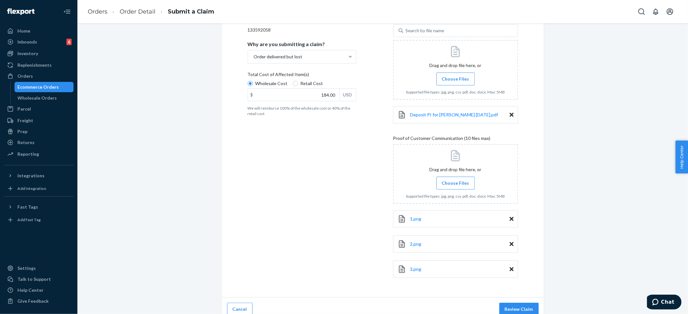
click at [451, 80] on span "Choose Files" at bounding box center [455, 79] width 27 height 6
click at [455, 80] on input "Choose Files" at bounding box center [455, 78] width 0 height 7
click at [453, 186] on span "Choose Files" at bounding box center [455, 183] width 27 height 6
click at [455, 186] on input "Choose Files" at bounding box center [455, 183] width 0 height 7
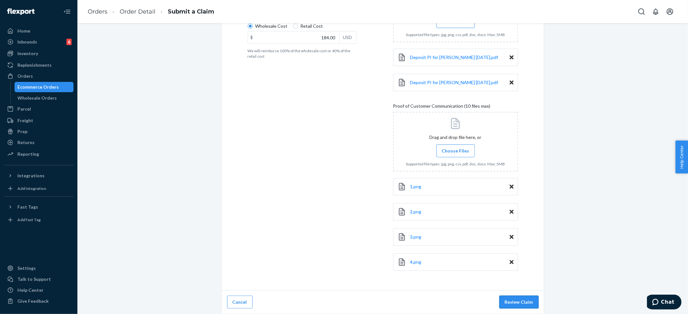
click at [518, 300] on button "Review Claim" at bounding box center [518, 302] width 39 height 13
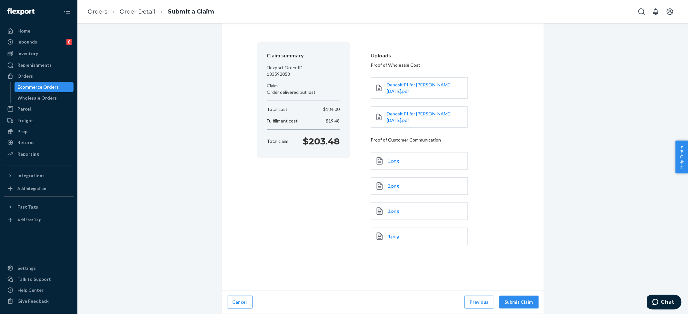
scroll to position [30, 0]
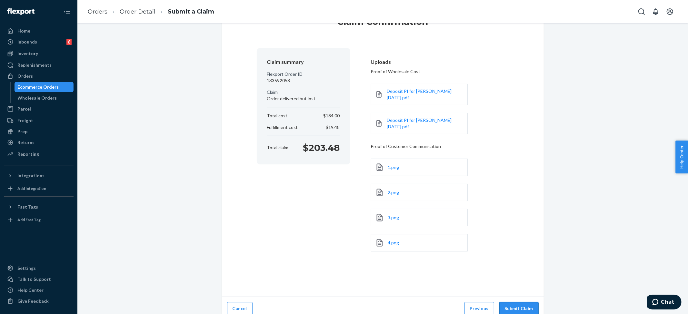
click at [513, 302] on button "Submit Claim" at bounding box center [518, 308] width 39 height 13
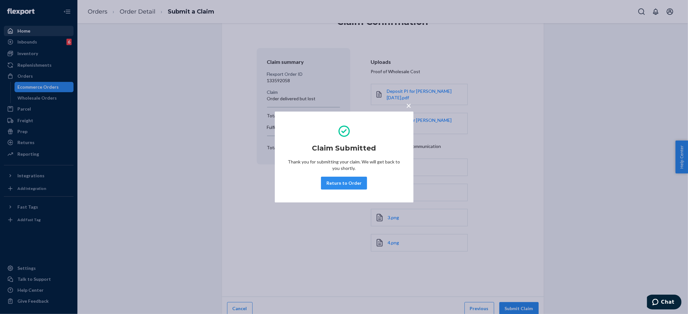
click at [24, 34] on div "× Claim Submitted Thank you for submitting your claim. We will get back to you …" at bounding box center [344, 157] width 688 height 314
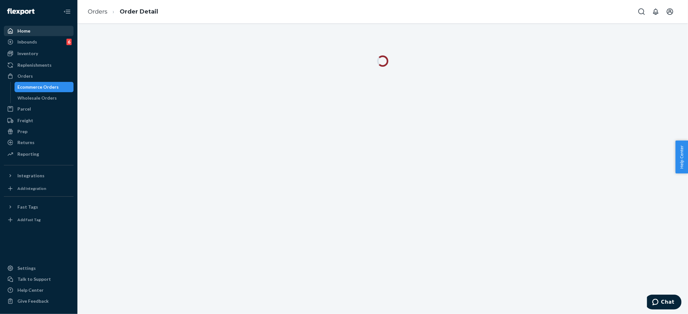
click at [27, 31] on div "Home" at bounding box center [23, 31] width 13 height 6
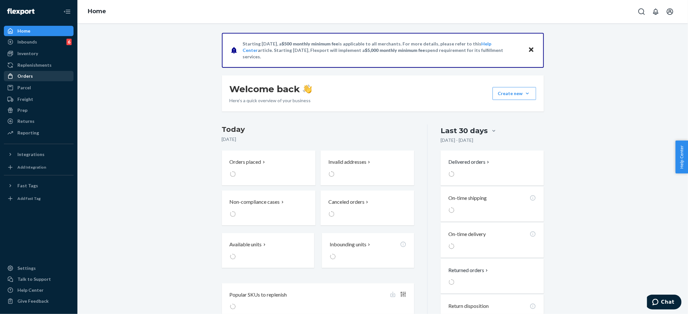
click at [21, 75] on div "Orders" at bounding box center [24, 76] width 15 height 6
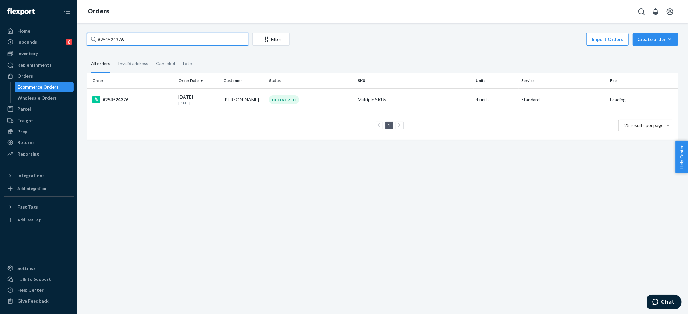
click at [123, 40] on input "#254524376" at bounding box center [167, 39] width 161 height 13
paste input "Caitlin James"
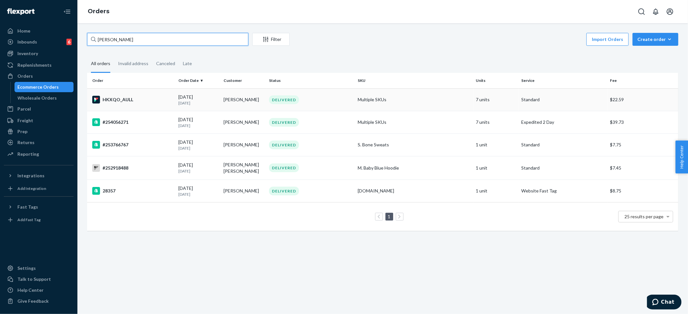
type input "Caitlin James"
click at [275, 100] on div "DELIVERED" at bounding box center [284, 99] width 30 height 9
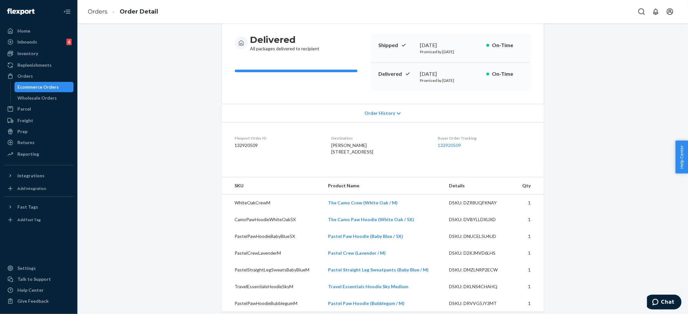
scroll to position [43, 0]
